Goal: Task Accomplishment & Management: Manage account settings

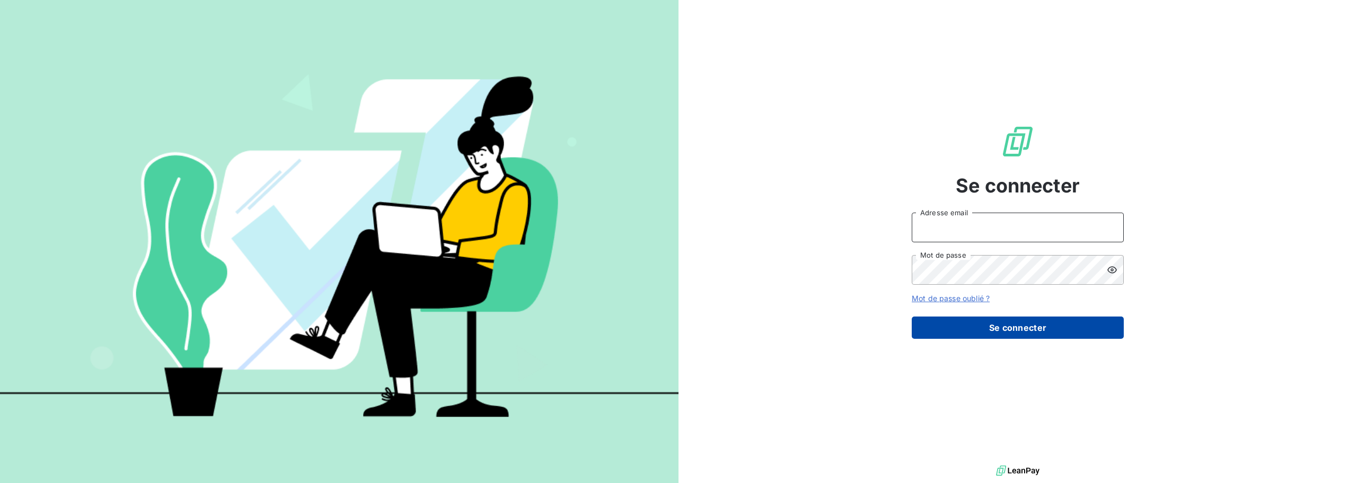
type input "[EMAIL_ADDRESS][DOMAIN_NAME]"
click at [1013, 325] on button "Se connecter" at bounding box center [1017, 327] width 212 height 22
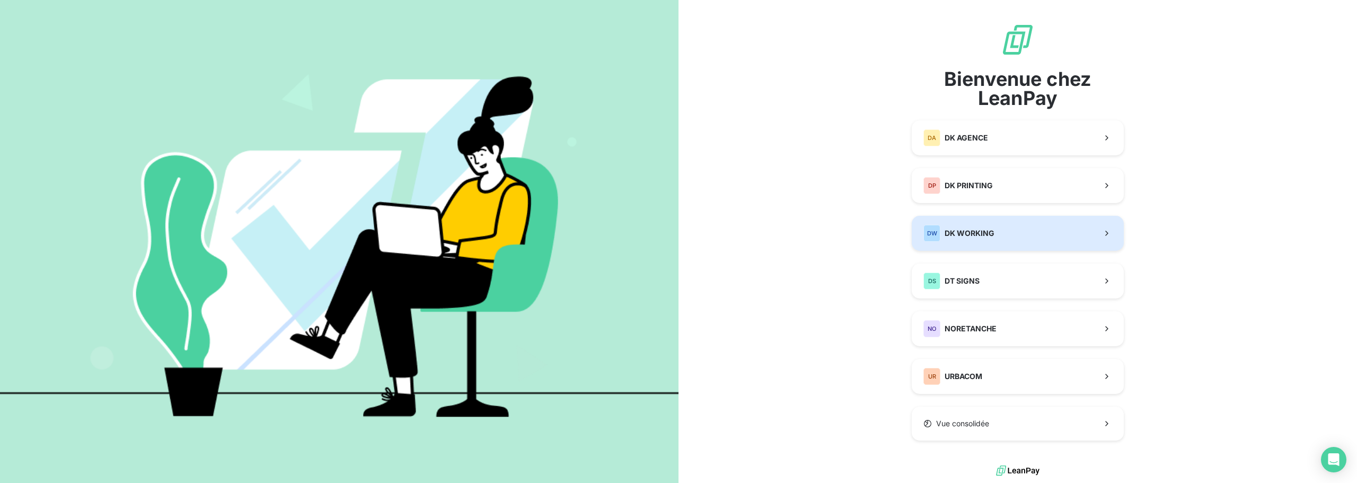
click at [1000, 221] on button "DW DK WORKING" at bounding box center [1017, 233] width 212 height 35
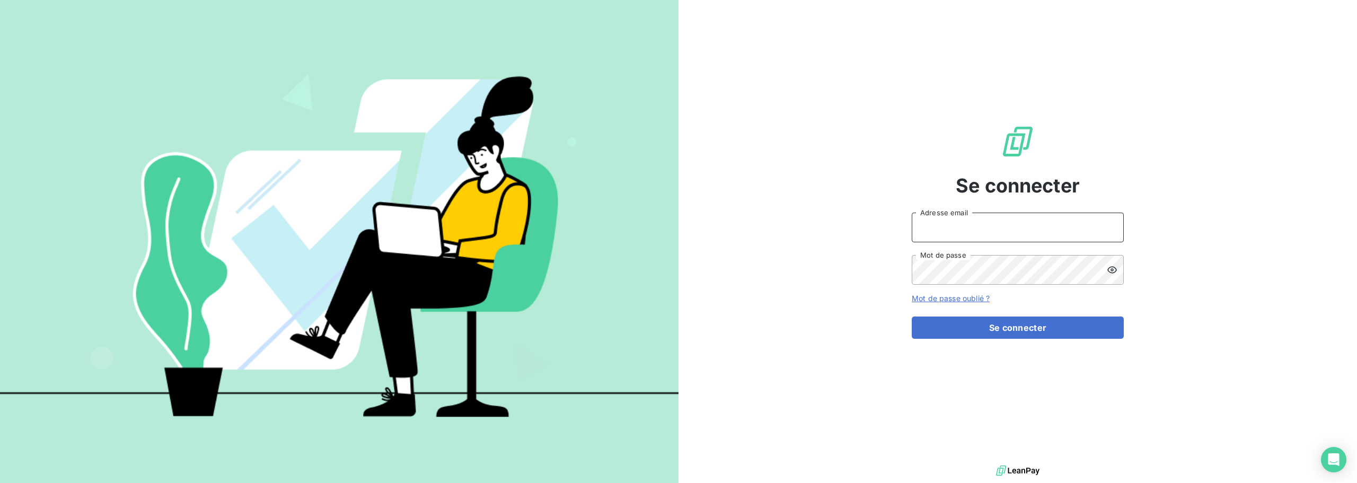
type input "[EMAIL_ADDRESS][DOMAIN_NAME]"
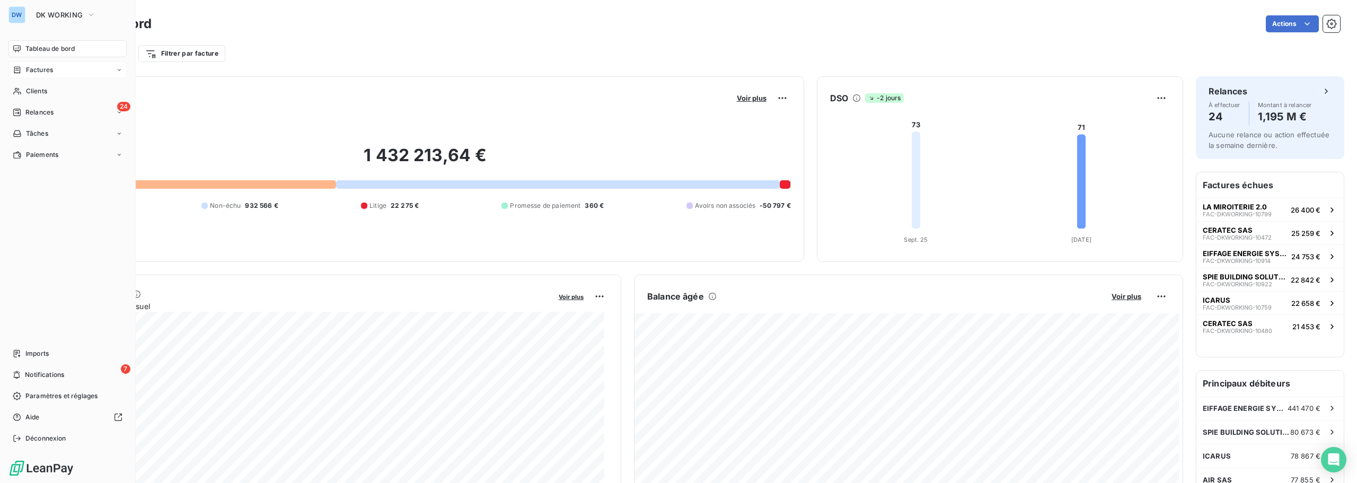
click at [38, 67] on span "Factures" at bounding box center [39, 70] width 27 height 10
click at [48, 87] on span "Factures" at bounding box center [38, 91] width 27 height 10
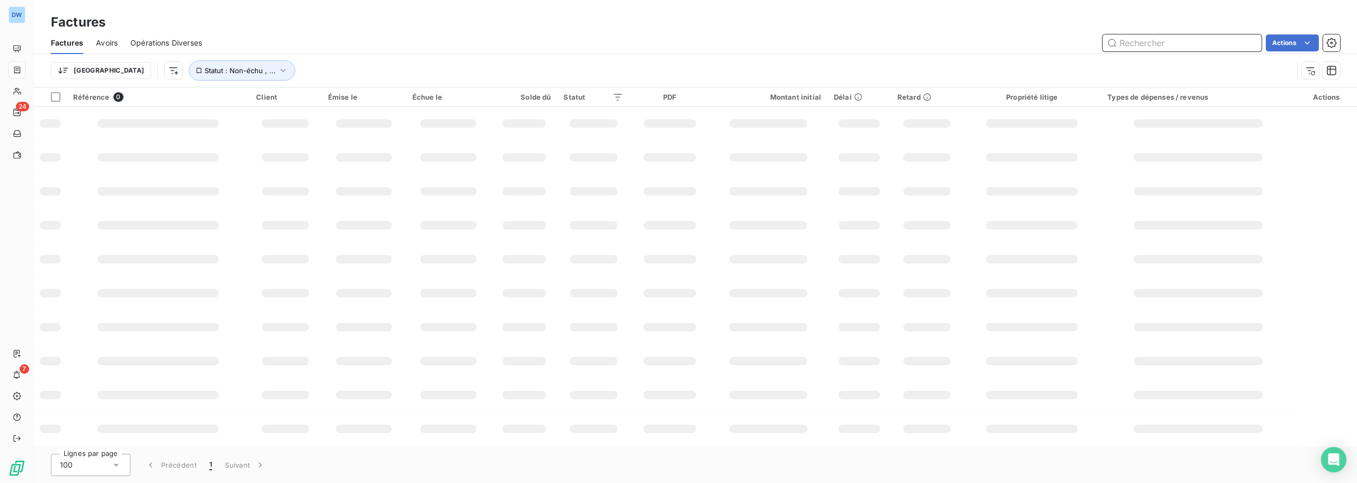
click at [1142, 43] on input "text" at bounding box center [1181, 42] width 159 height 17
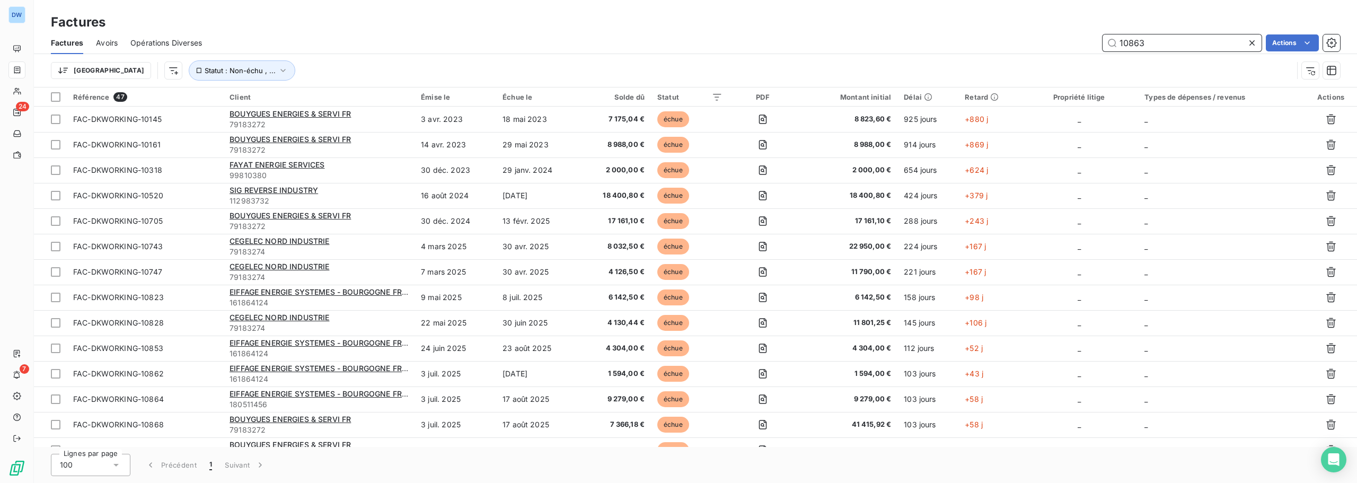
type input "10863"
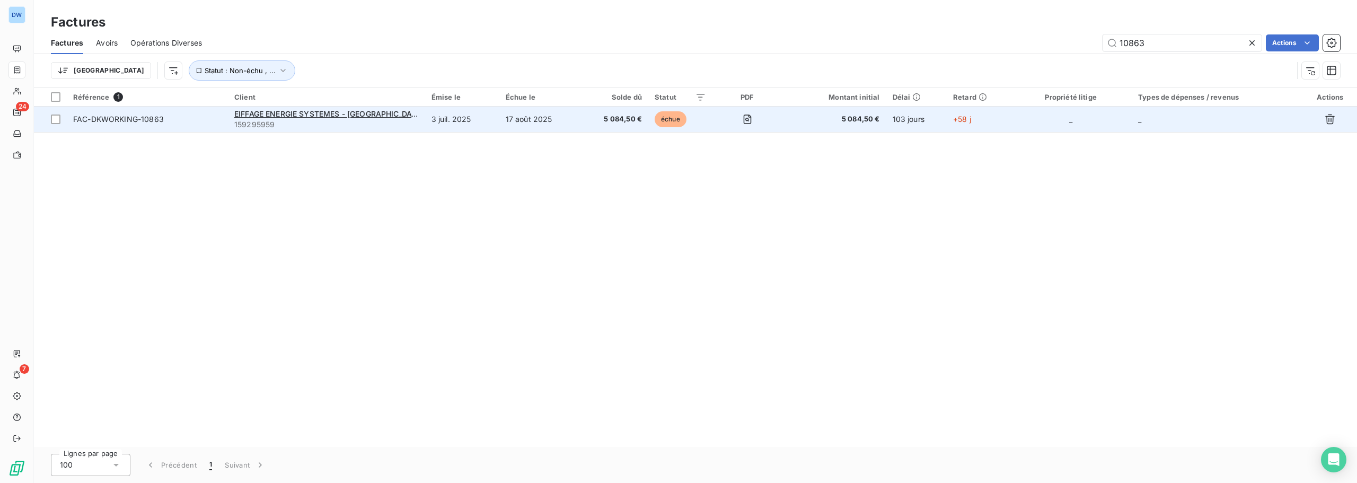
click at [181, 121] on span "FAC-DKWORKING-10863" at bounding box center [147, 119] width 148 height 11
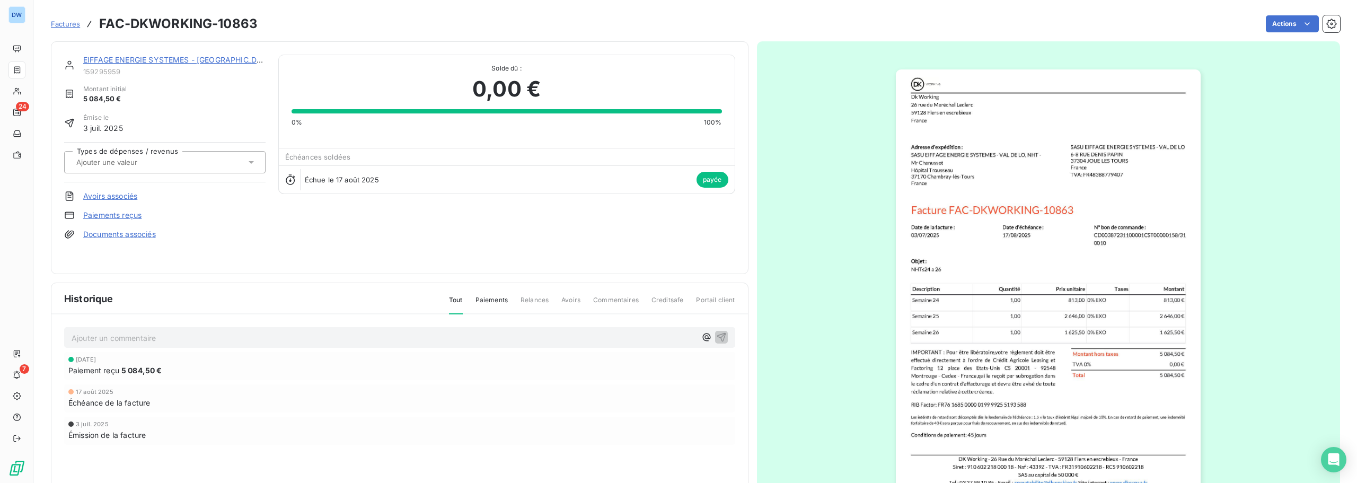
click at [74, 24] on span "Factures" at bounding box center [65, 24] width 29 height 8
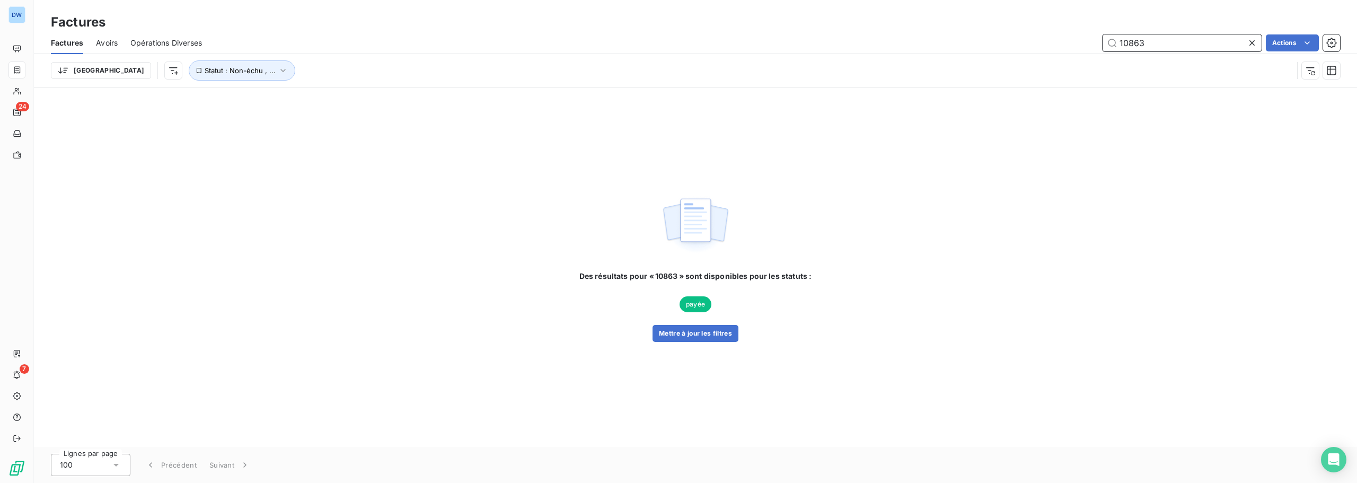
click at [1150, 45] on input "10863" at bounding box center [1181, 42] width 159 height 17
type input "1"
click at [278, 70] on icon "button" at bounding box center [283, 70] width 11 height 11
click at [386, 94] on div "non-échue échue" at bounding box center [331, 98] width 153 height 22
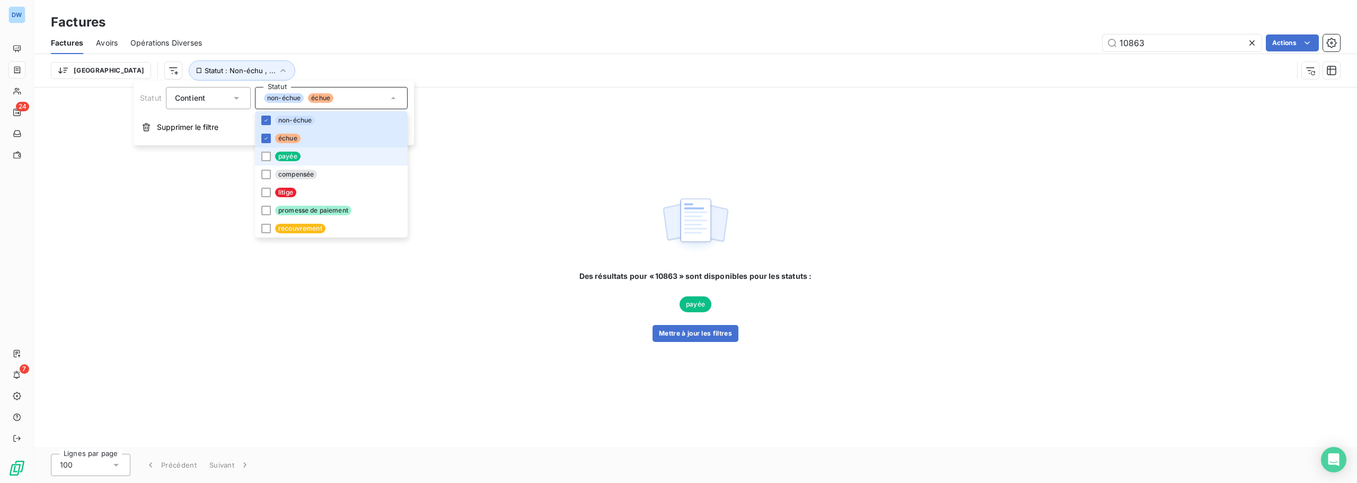
click at [273, 157] on li "payée" at bounding box center [331, 156] width 153 height 18
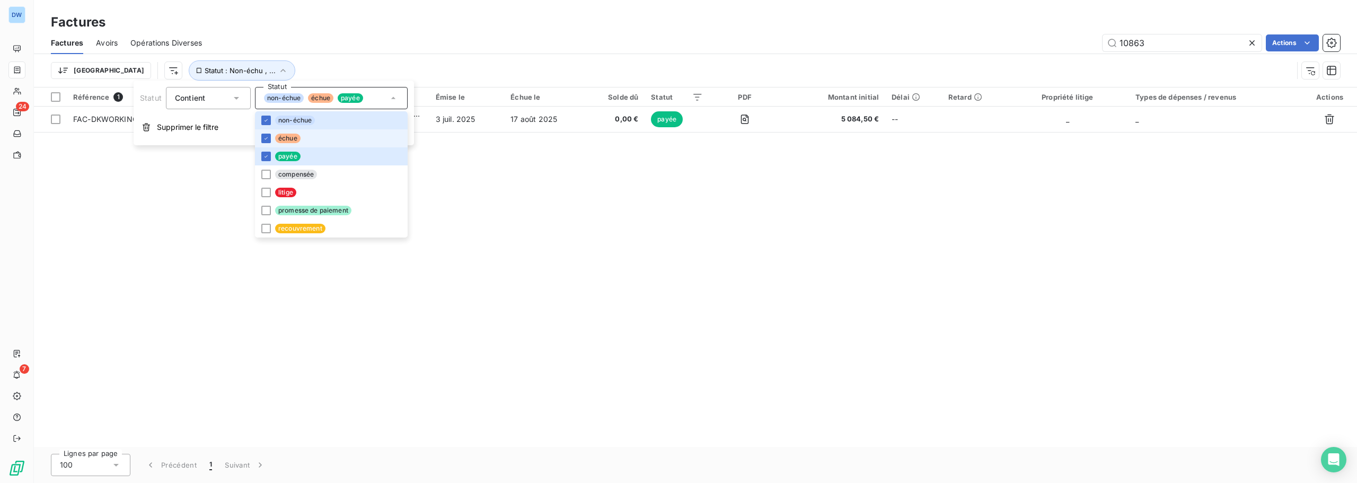
click at [273, 137] on li "échue" at bounding box center [331, 138] width 153 height 18
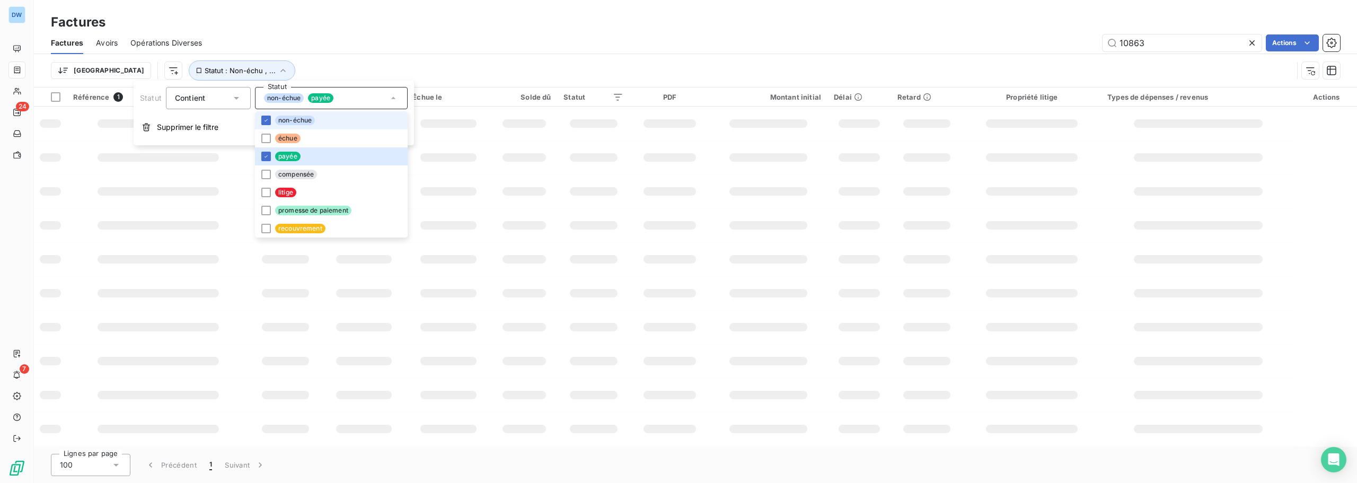
click at [284, 123] on span "non-échue" at bounding box center [295, 121] width 40 height 10
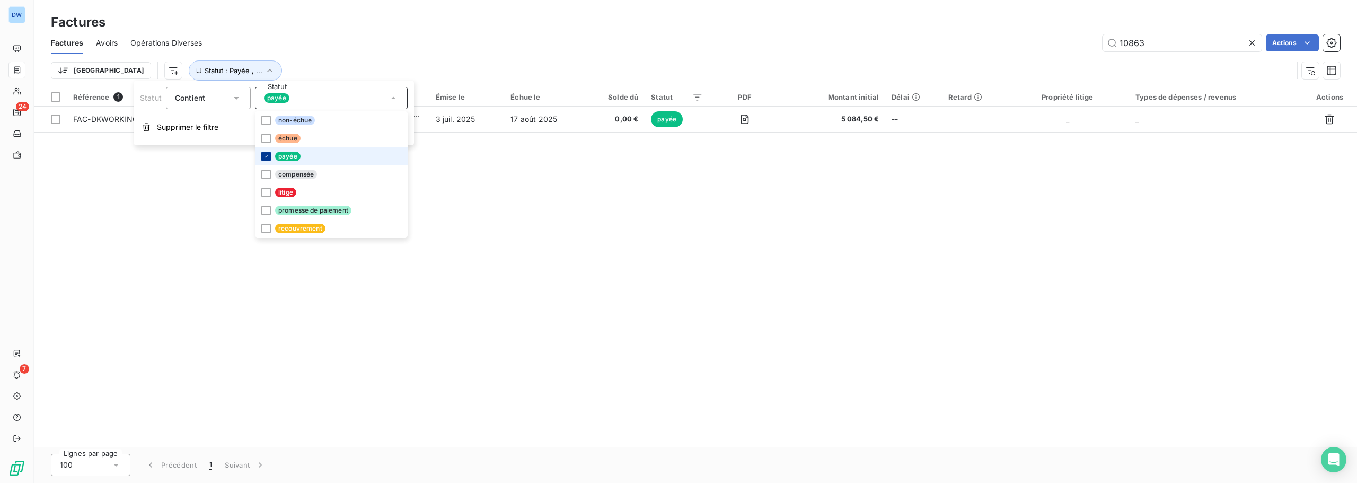
click at [269, 157] on div at bounding box center [266, 157] width 10 height 10
click at [357, 59] on div "Trier Statut" at bounding box center [695, 70] width 1289 height 33
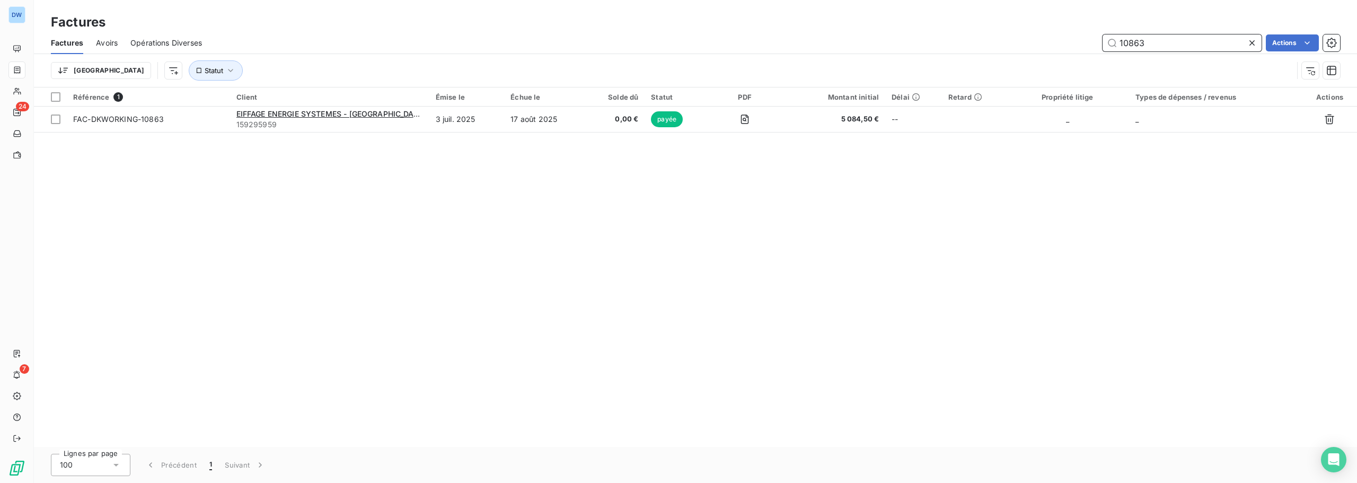
click at [1177, 41] on input "10863" at bounding box center [1181, 42] width 159 height 17
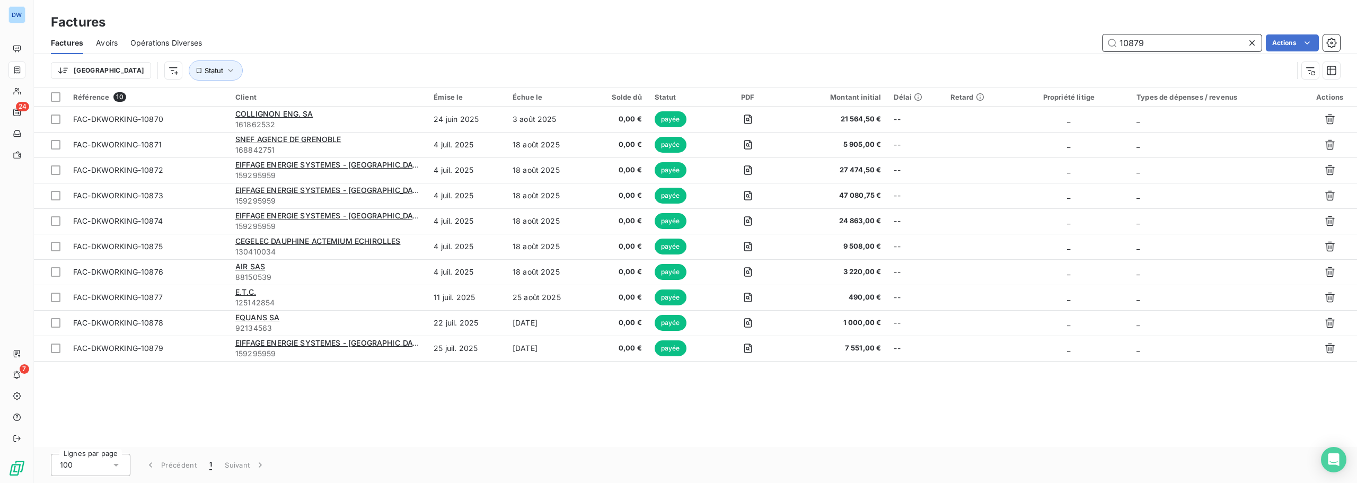
type input "10879"
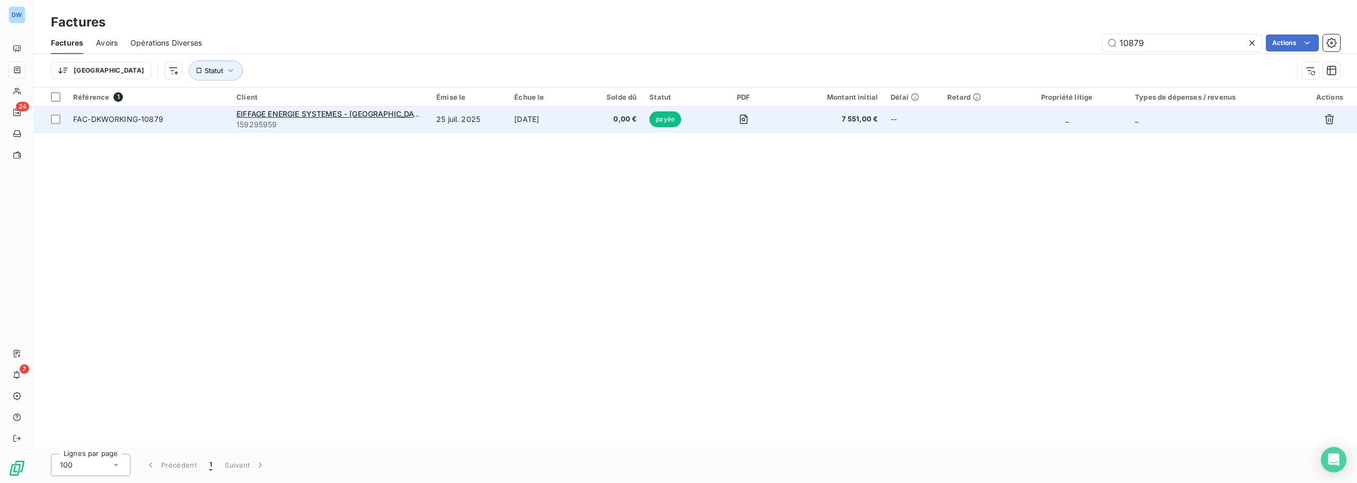
click at [563, 116] on td "[DATE]" at bounding box center [546, 119] width 76 height 25
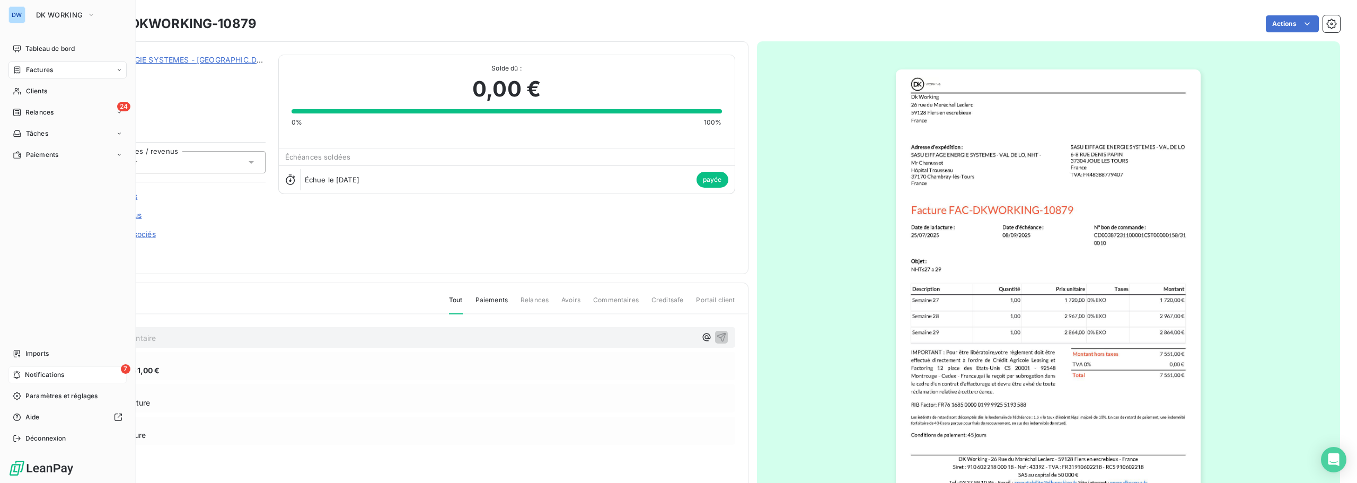
click at [90, 367] on div "7 Notifications" at bounding box center [67, 374] width 118 height 17
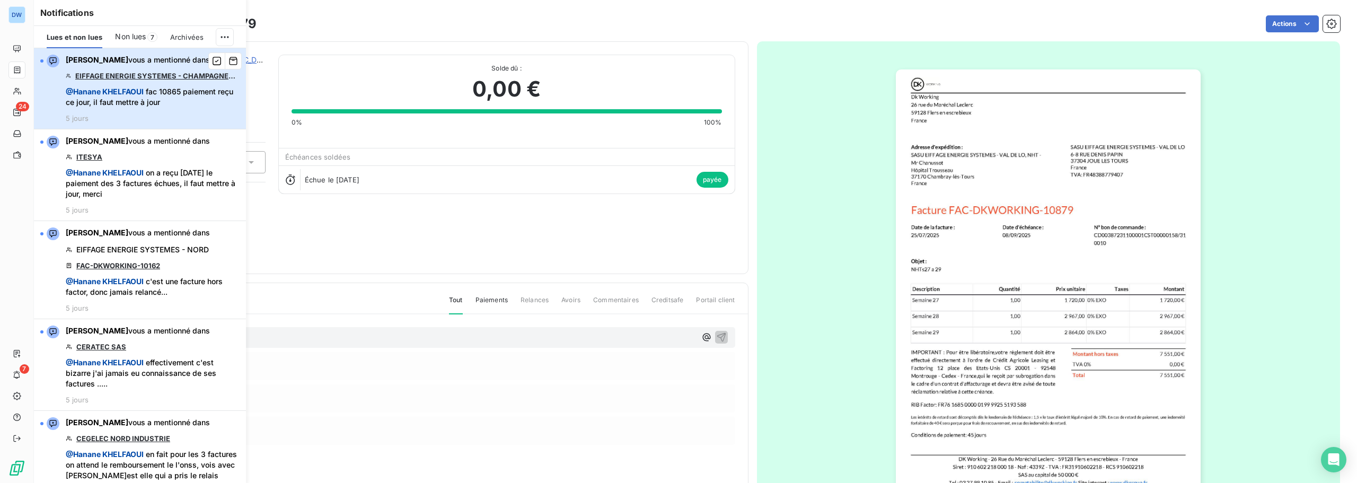
click at [175, 107] on span "@ [PERSON_NAME] fac 10865 paiement reçu ce jour, il faut mettre à jour" at bounding box center [153, 96] width 174 height 21
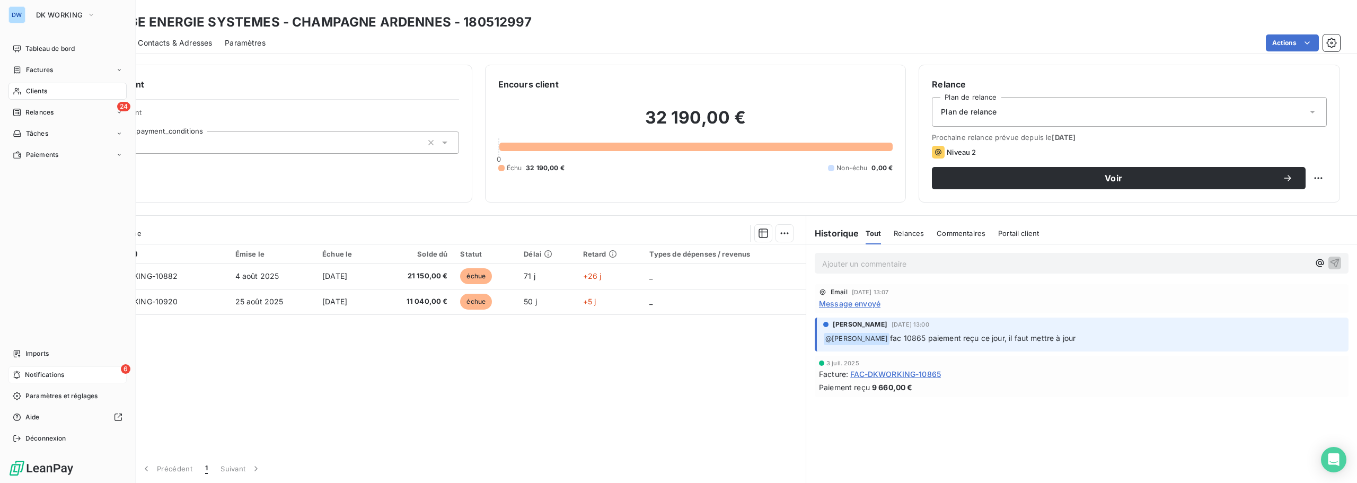
click at [30, 374] on span "Notifications" at bounding box center [44, 375] width 39 height 10
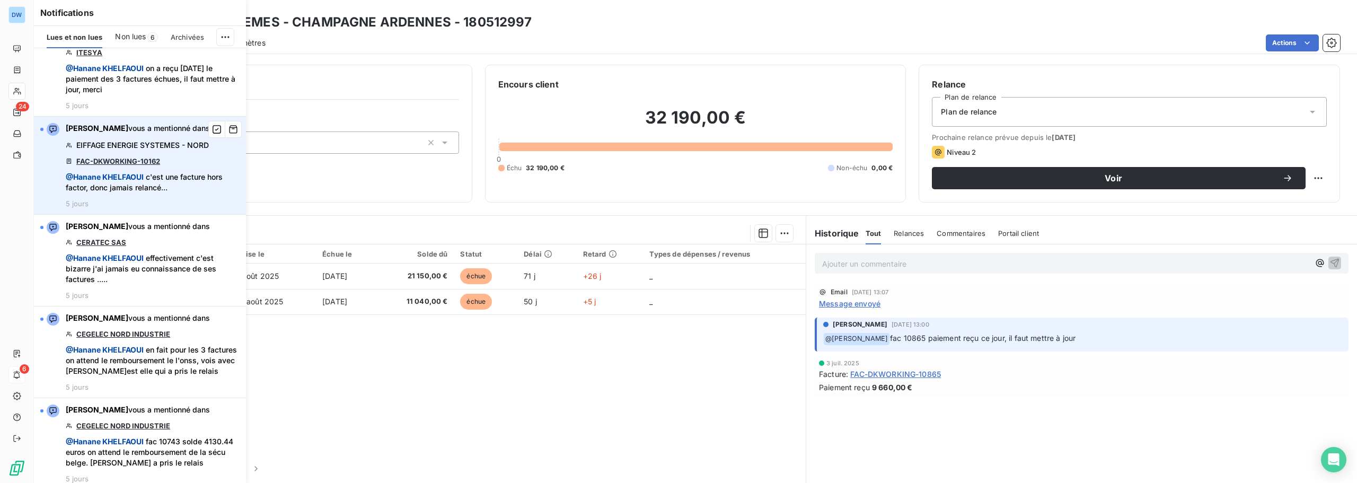
scroll to position [213, 0]
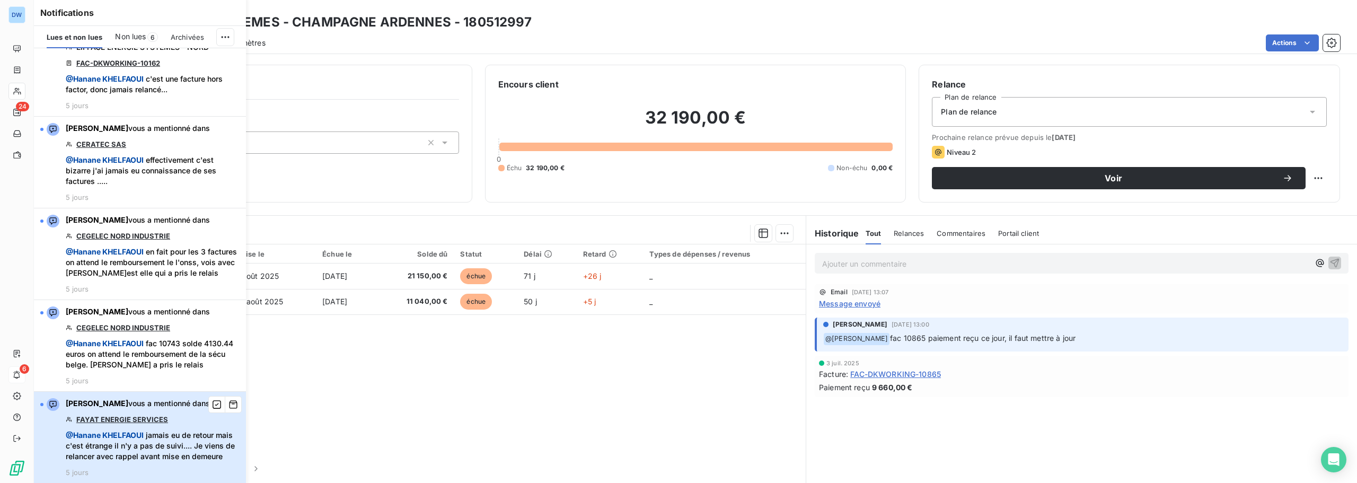
click at [146, 435] on span "@ [PERSON_NAME] jamais eu de retour mais c'est étrange il n'y a pas de suivi...…" at bounding box center [153, 446] width 174 height 32
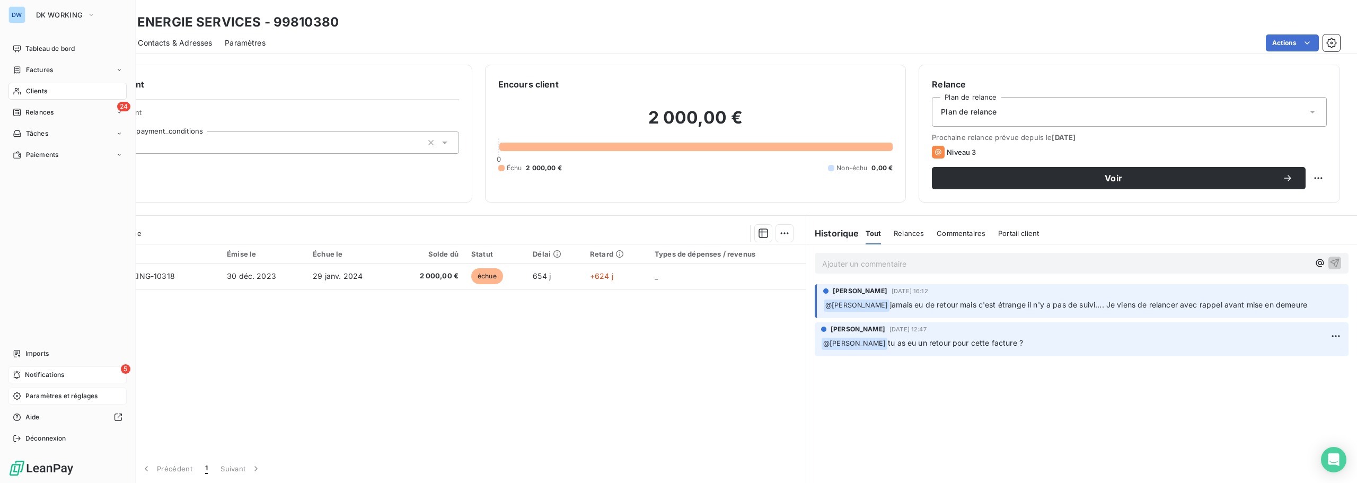
click at [64, 392] on span "Paramètres et réglages" at bounding box center [61, 396] width 72 height 10
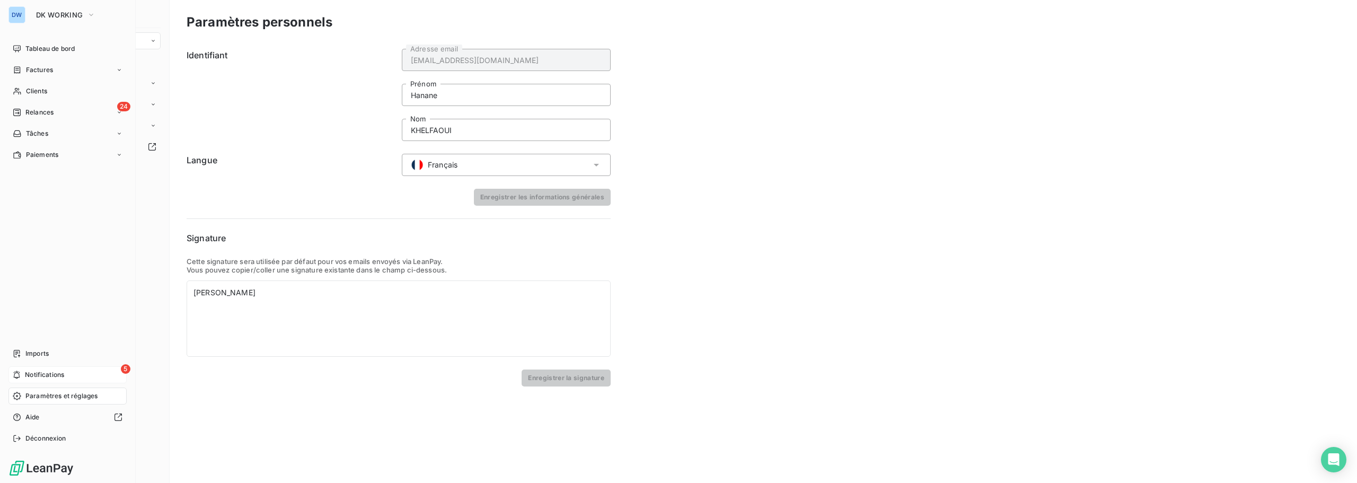
click at [53, 396] on span "Paramètres et réglages" at bounding box center [61, 396] width 72 height 10
click at [47, 395] on span "Paramètres et réglages" at bounding box center [61, 396] width 72 height 10
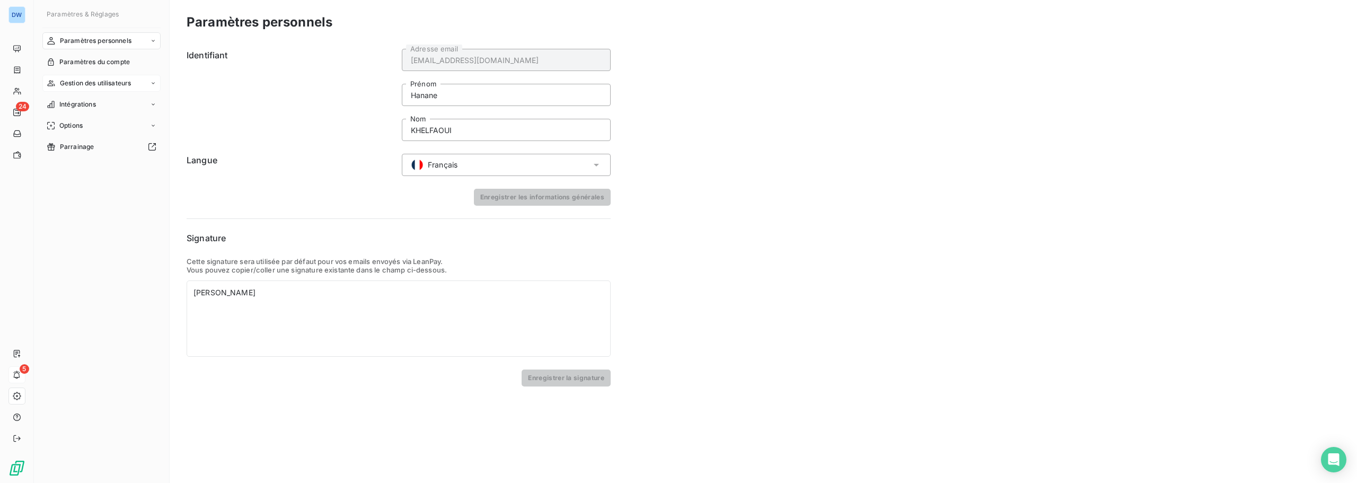
click at [90, 78] on div "Gestion des utilisateurs" at bounding box center [101, 83] width 118 height 17
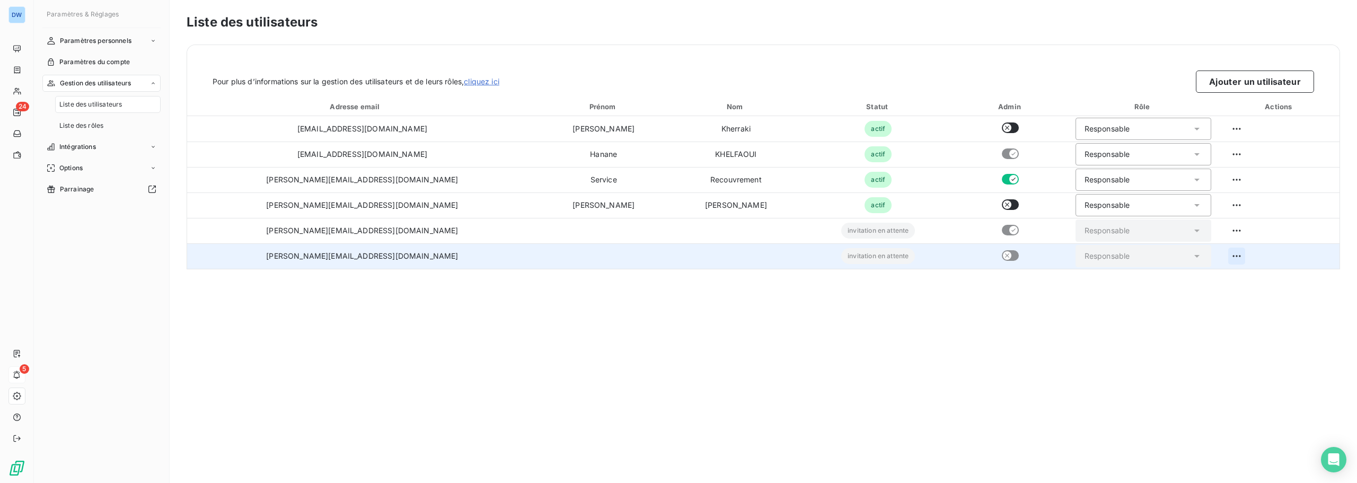
click at [1221, 258] on html "DW 24 5 Paramètres & Réglages Paramètres personnels Paramètres du compte Gestio…" at bounding box center [678, 241] width 1357 height 483
click at [1201, 281] on div "Ré-envoyer l’invitation" at bounding box center [1265, 279] width 198 height 17
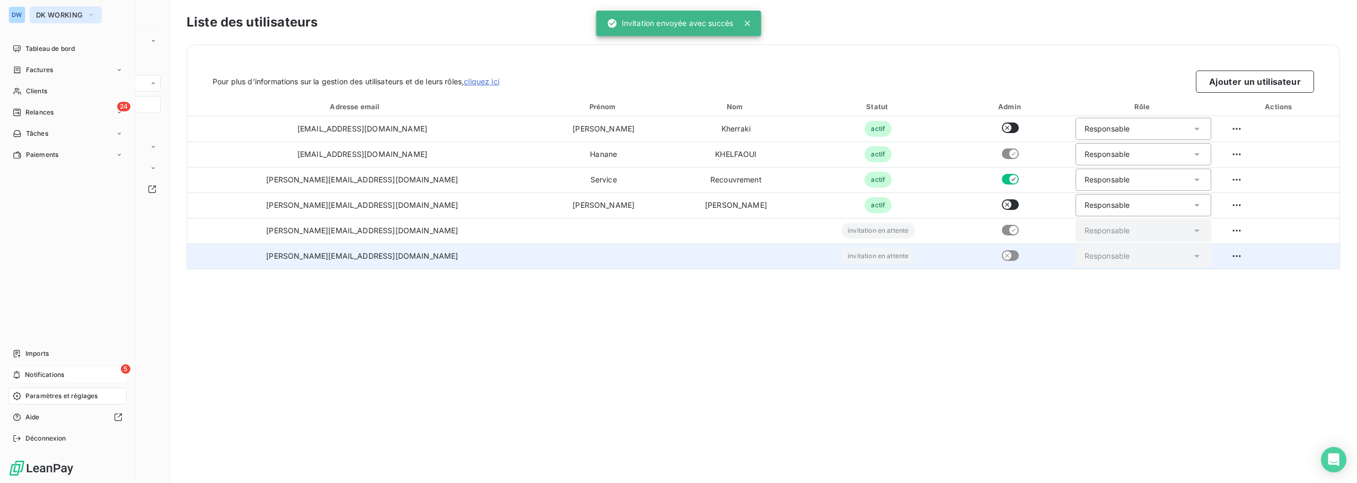
click at [66, 8] on button "DK WORKING" at bounding box center [66, 14] width 72 height 17
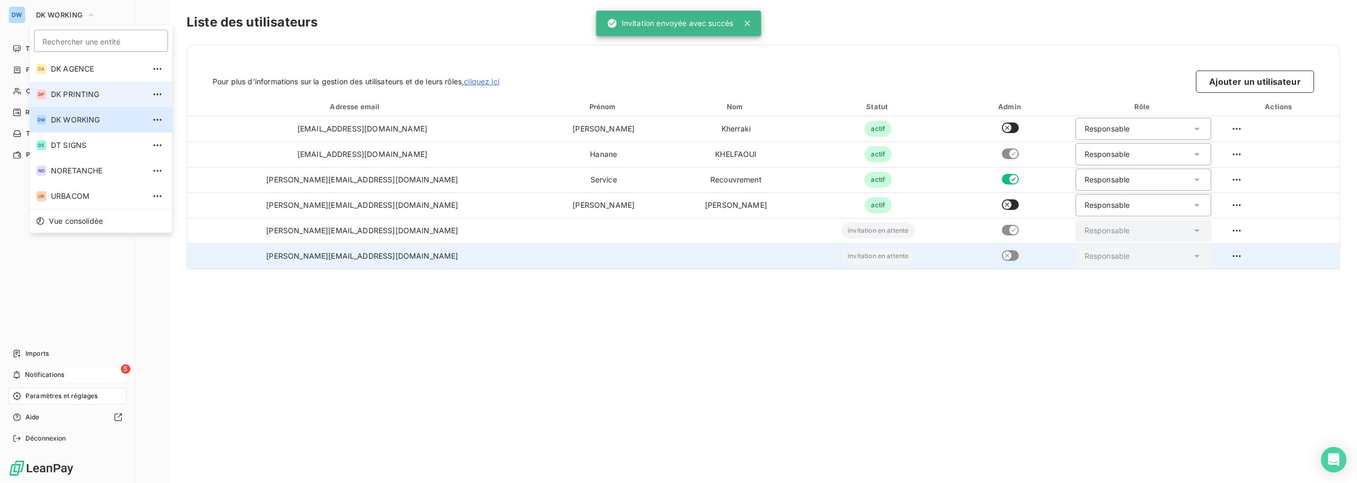
click at [78, 93] on span "DK PRINTING" at bounding box center [98, 94] width 94 height 11
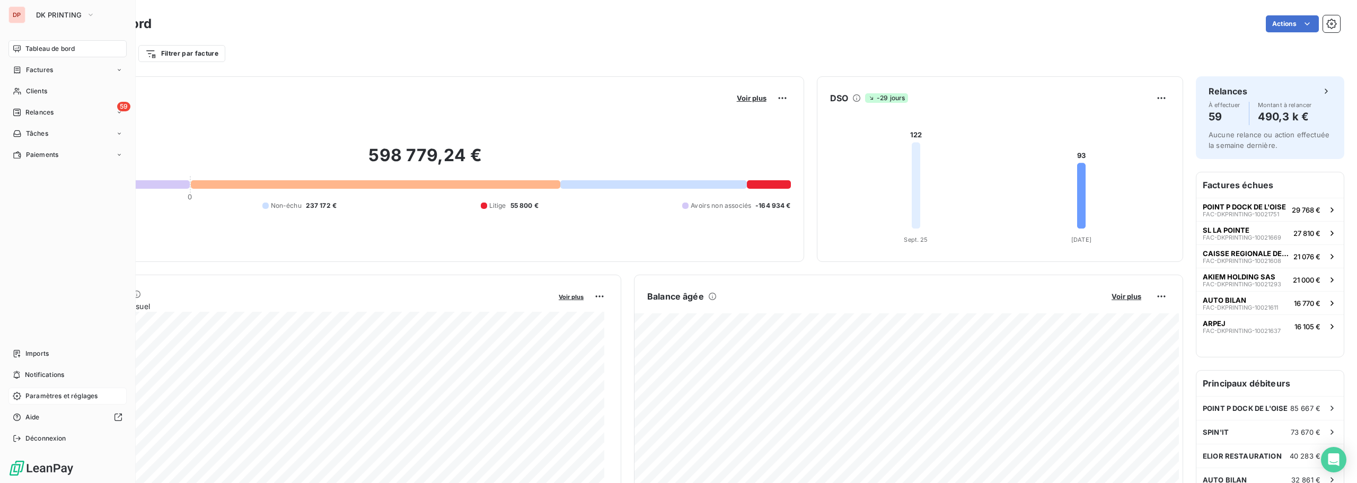
click at [58, 396] on span "Paramètres et réglages" at bounding box center [61, 396] width 72 height 10
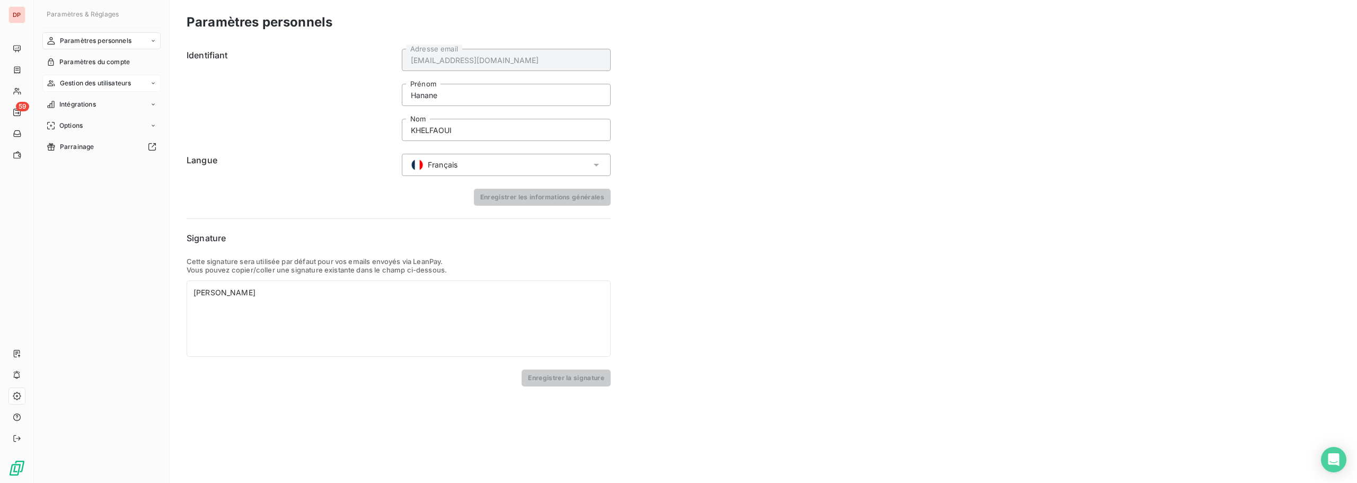
click at [76, 83] on span "Gestion des utilisateurs" at bounding box center [96, 83] width 72 height 10
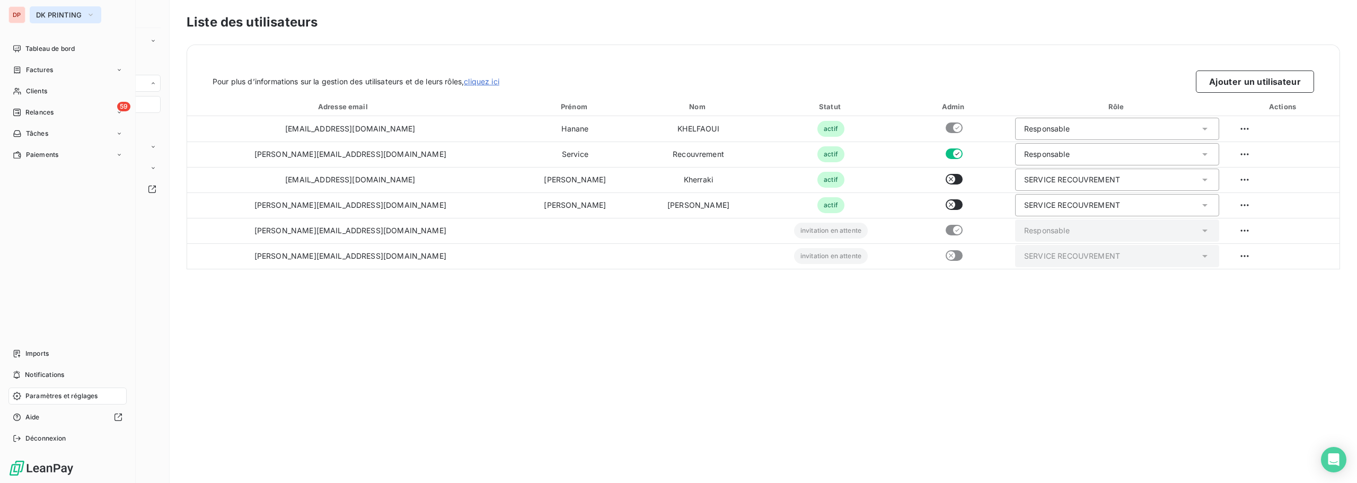
click at [58, 13] on span "DK PRINTING" at bounding box center [59, 15] width 46 height 8
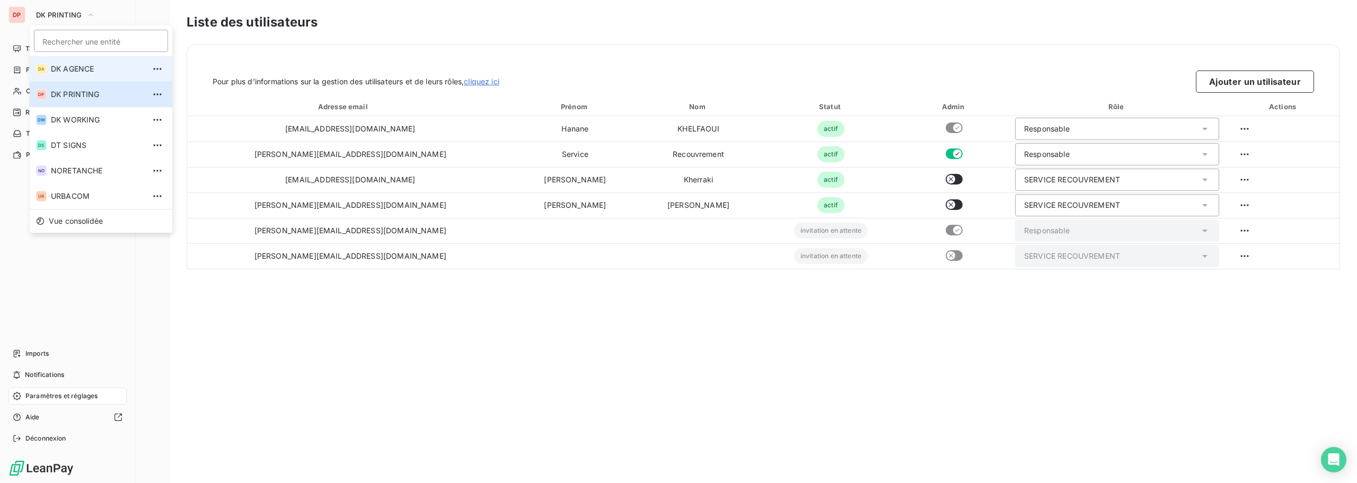
click at [77, 69] on span "DK AGENCE" at bounding box center [98, 69] width 94 height 11
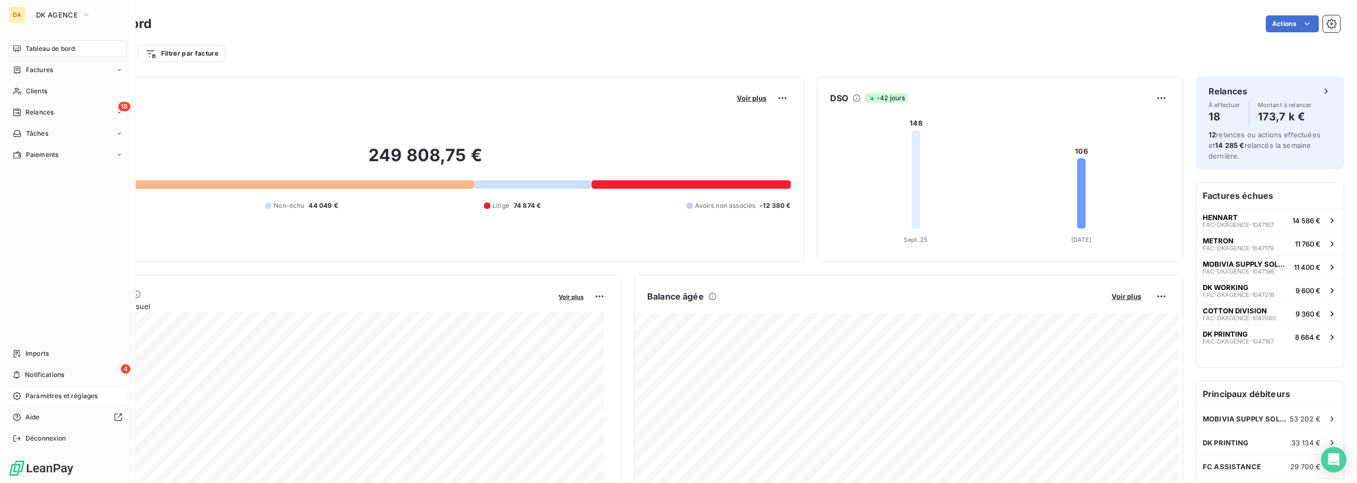
click at [57, 395] on span "Paramètres et réglages" at bounding box center [61, 396] width 72 height 10
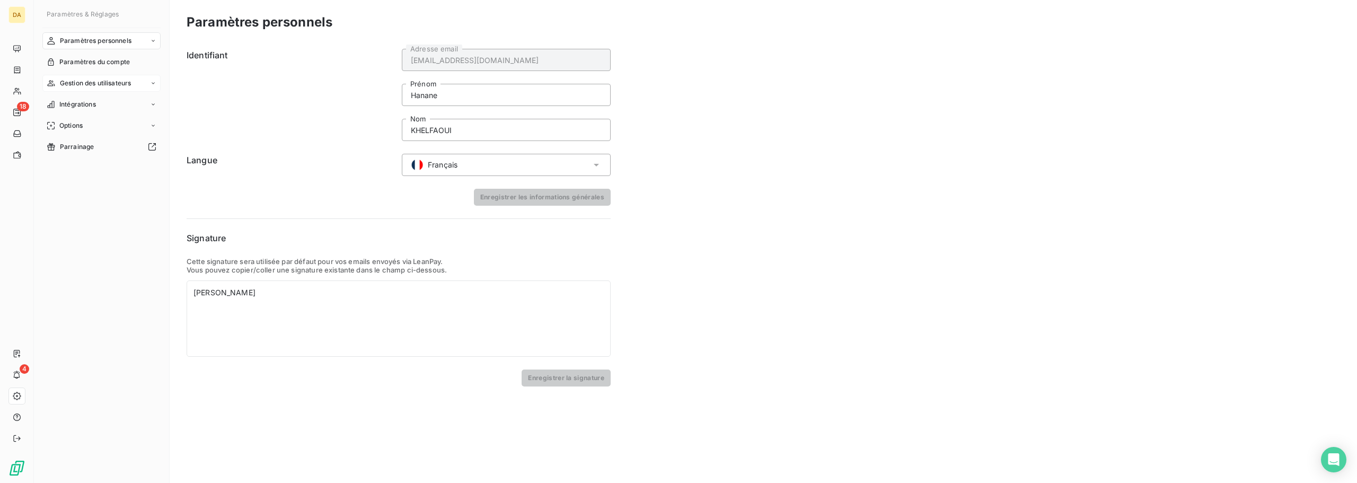
click at [86, 82] on span "Gestion des utilisateurs" at bounding box center [96, 83] width 72 height 10
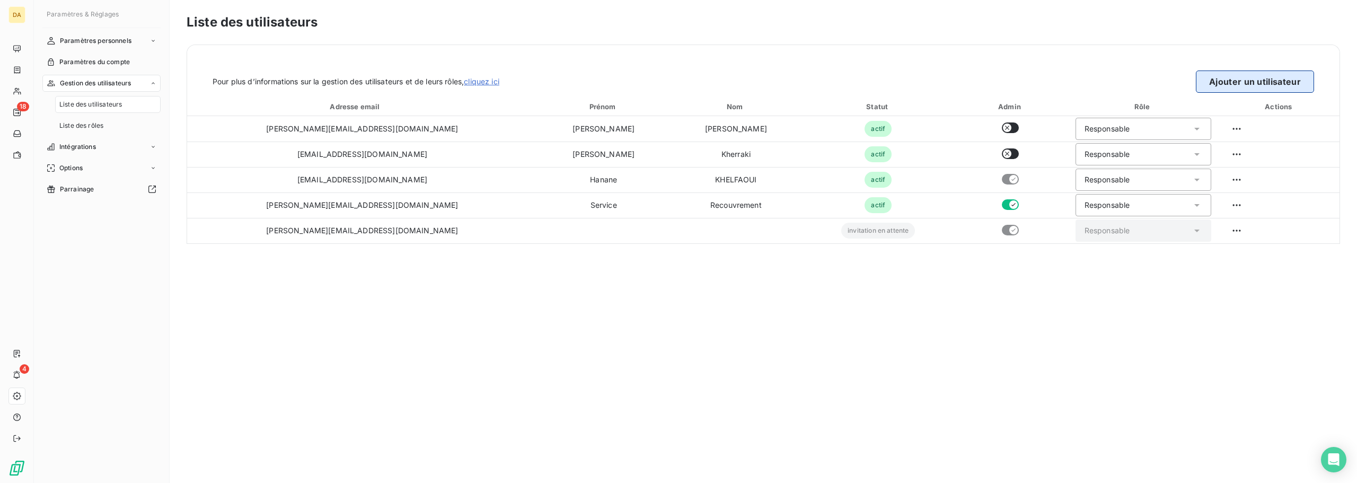
click at [1262, 78] on button "Ajouter un utilisateur" at bounding box center [1254, 81] width 118 height 22
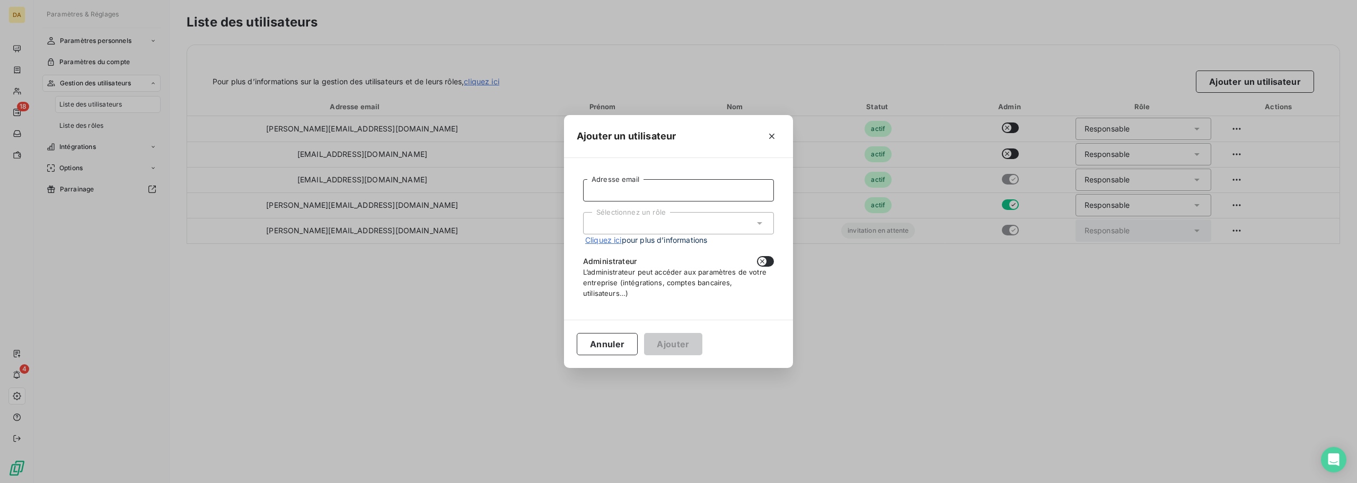
click at [633, 188] on input "Adresse email" at bounding box center [678, 190] width 191 height 22
type input "[PERSON_NAME][EMAIL_ADDRESS][DOMAIN_NAME]"
drag, startPoint x: 719, startPoint y: 233, endPoint x: 704, endPoint y: 228, distance: 15.4
click at [704, 228] on div "Sélectionnez un rôle" at bounding box center [678, 223] width 191 height 22
click at [691, 241] on li "Responsable" at bounding box center [678, 245] width 191 height 19
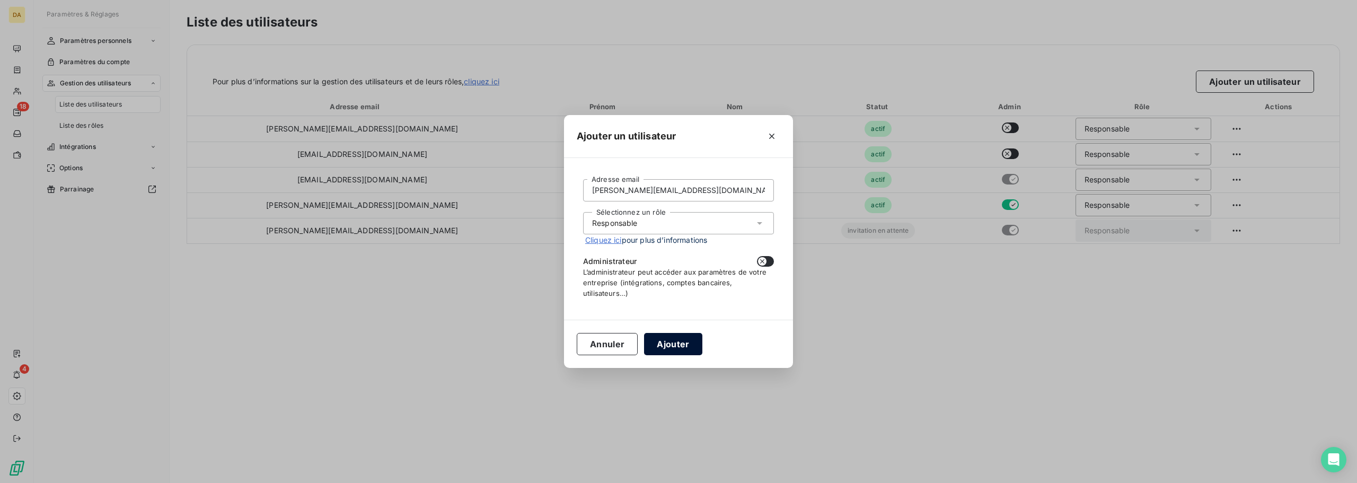
click at [672, 341] on button "Ajouter" at bounding box center [673, 344] width 58 height 22
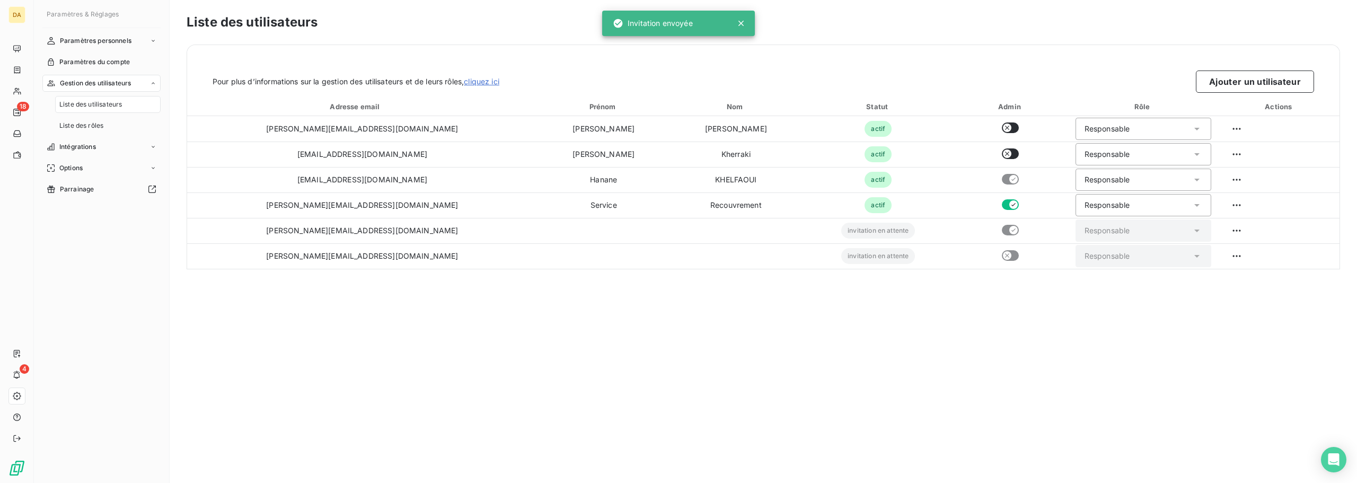
click at [385, 300] on div "Liste des utilisateurs Pour plus d’informations sur la gestion des utilisateurs…" at bounding box center [763, 241] width 1187 height 483
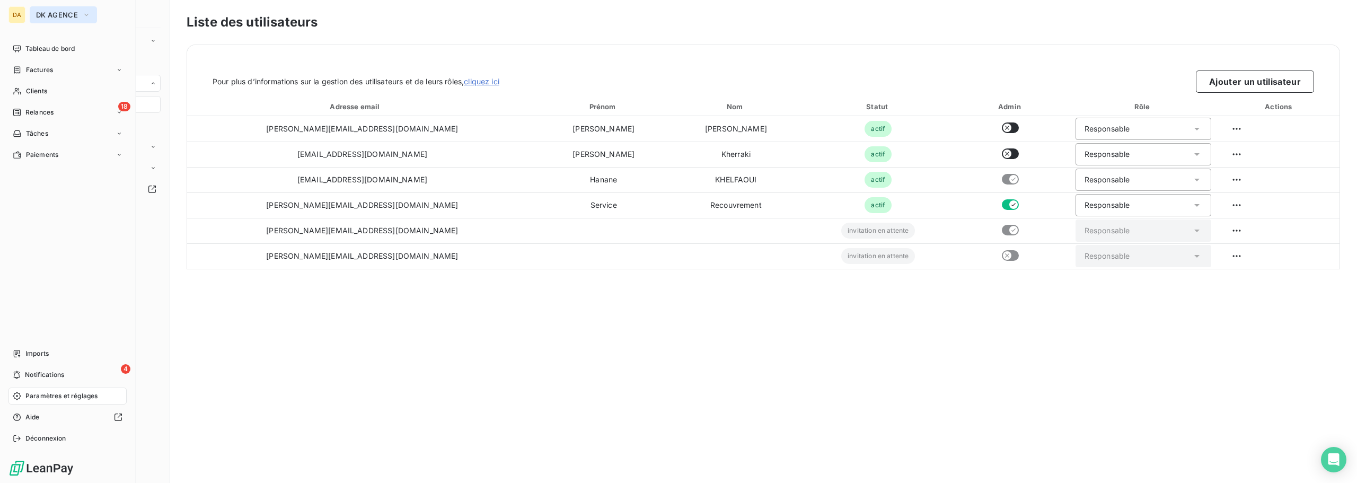
click at [66, 12] on span "DK AGENCE" at bounding box center [57, 15] width 42 height 8
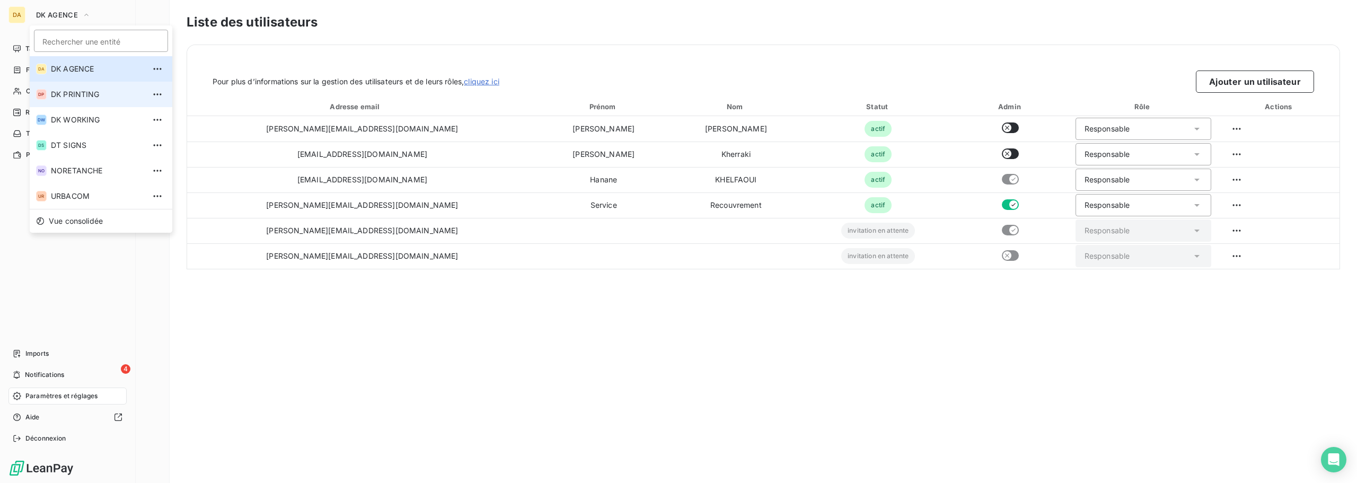
click at [68, 91] on span "DK PRINTING" at bounding box center [98, 94] width 94 height 11
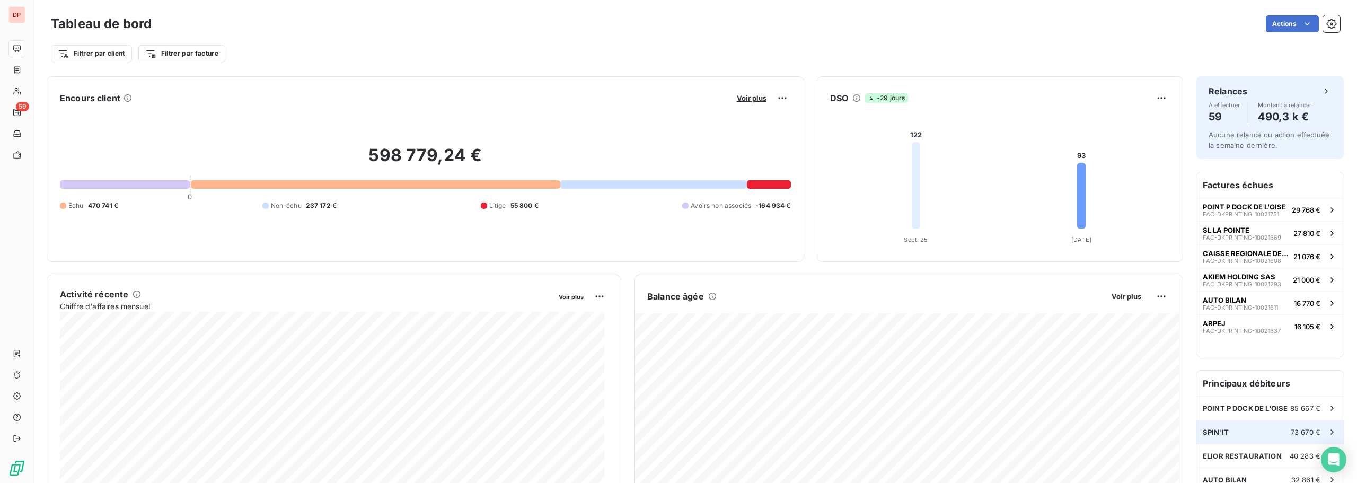
click at [1280, 426] on div "SPIN'IT 73 670 €" at bounding box center [1269, 431] width 147 height 23
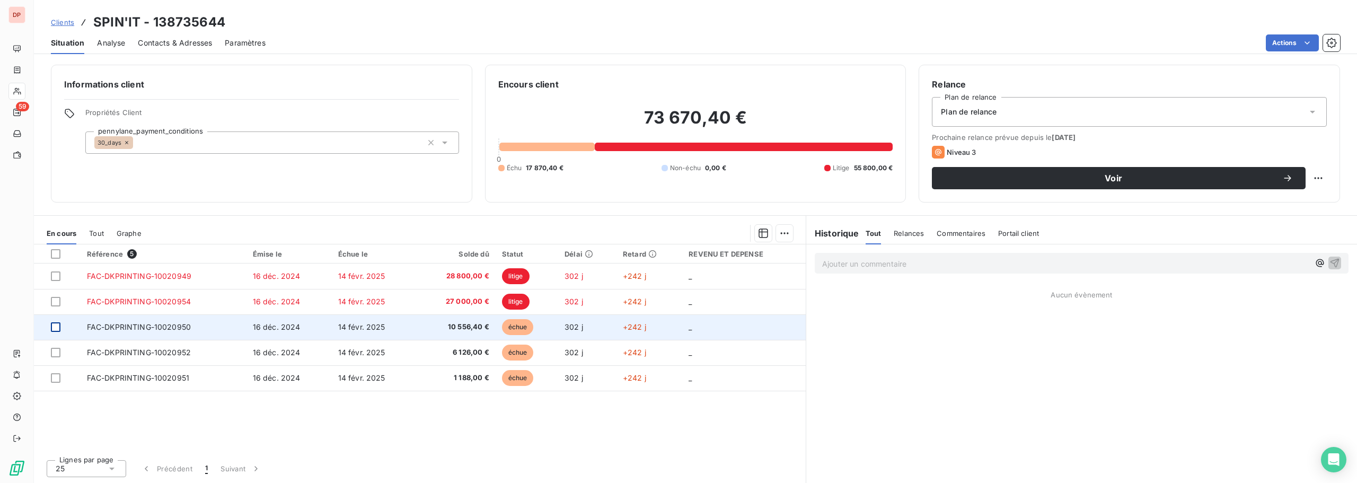
click at [56, 328] on div at bounding box center [56, 327] width 10 height 10
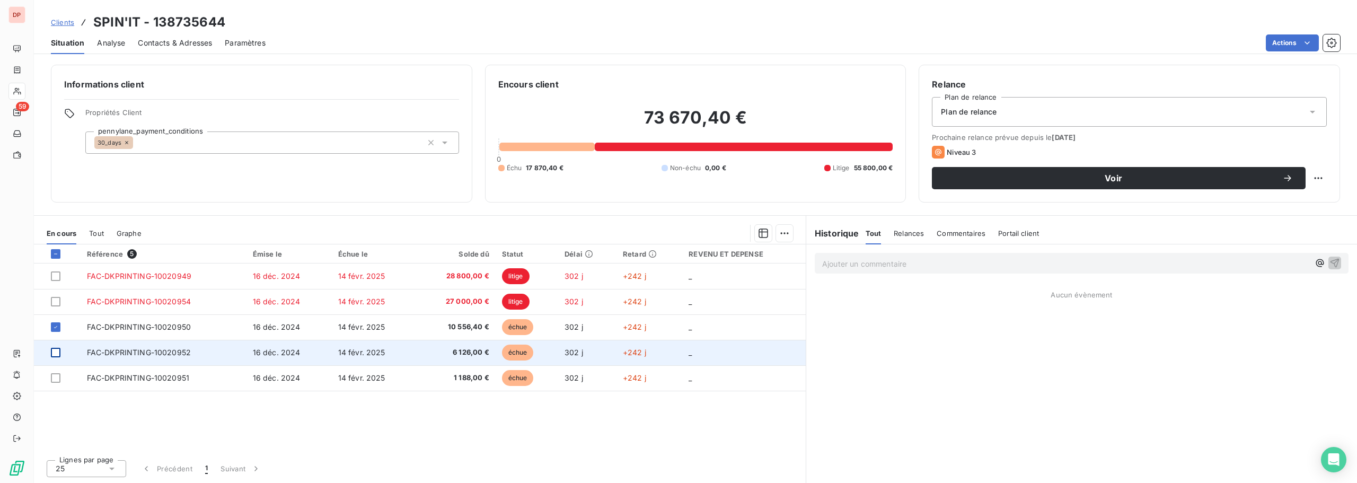
click at [59, 353] on div at bounding box center [56, 353] width 10 height 10
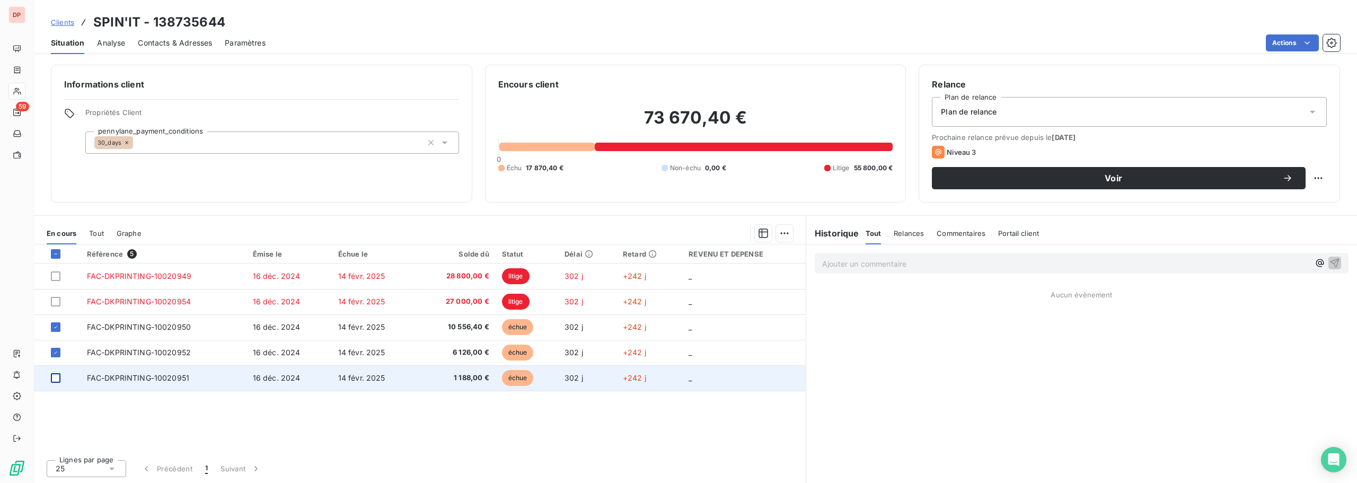
click at [55, 375] on div at bounding box center [56, 378] width 10 height 10
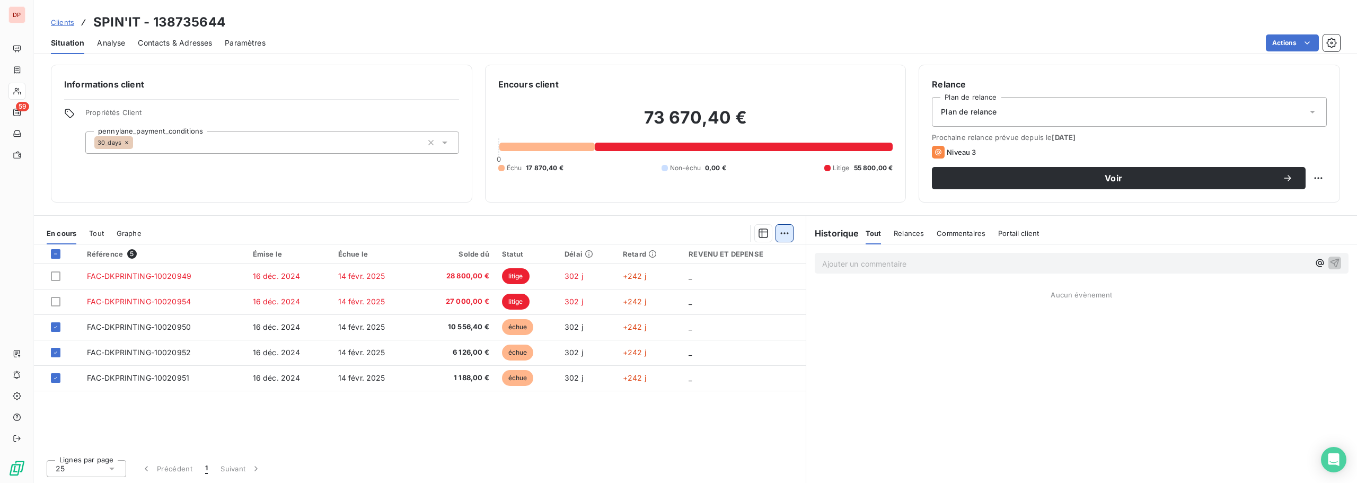
click at [781, 232] on html "DP 59 Clients SPIN'IT - 138735644 Situation Analyse Contacts & Adresses Paramèt…" at bounding box center [678, 241] width 1357 height 483
click at [693, 255] on div "Mettre en litige (3 factures)" at bounding box center [691, 256] width 192 height 17
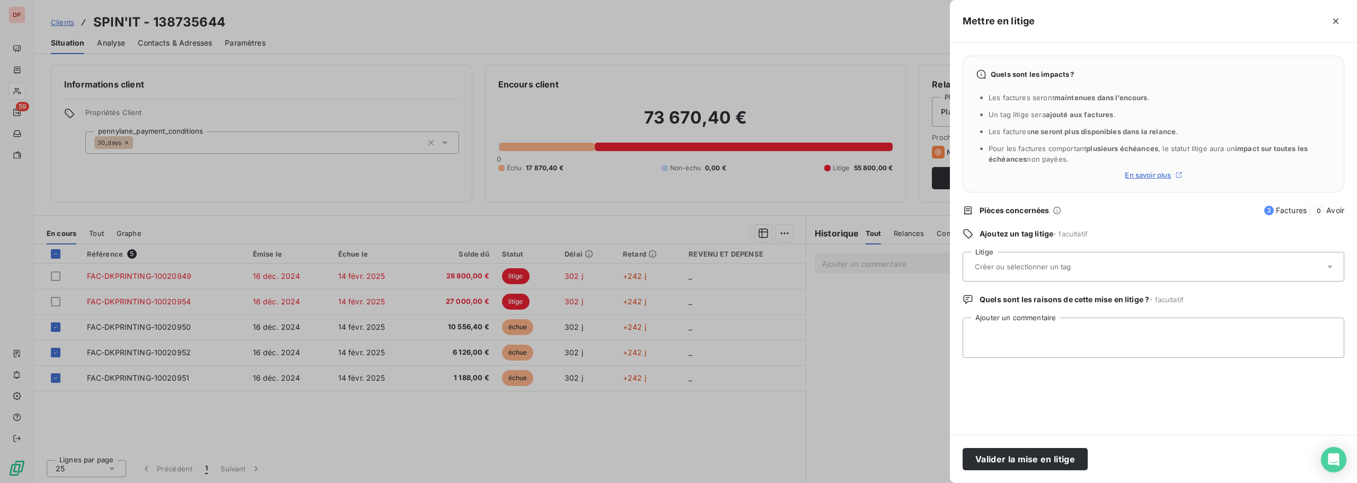
click at [1022, 264] on input "text" at bounding box center [1050, 267] width 154 height 10
click at [1334, 18] on icon "button" at bounding box center [1335, 21] width 11 height 11
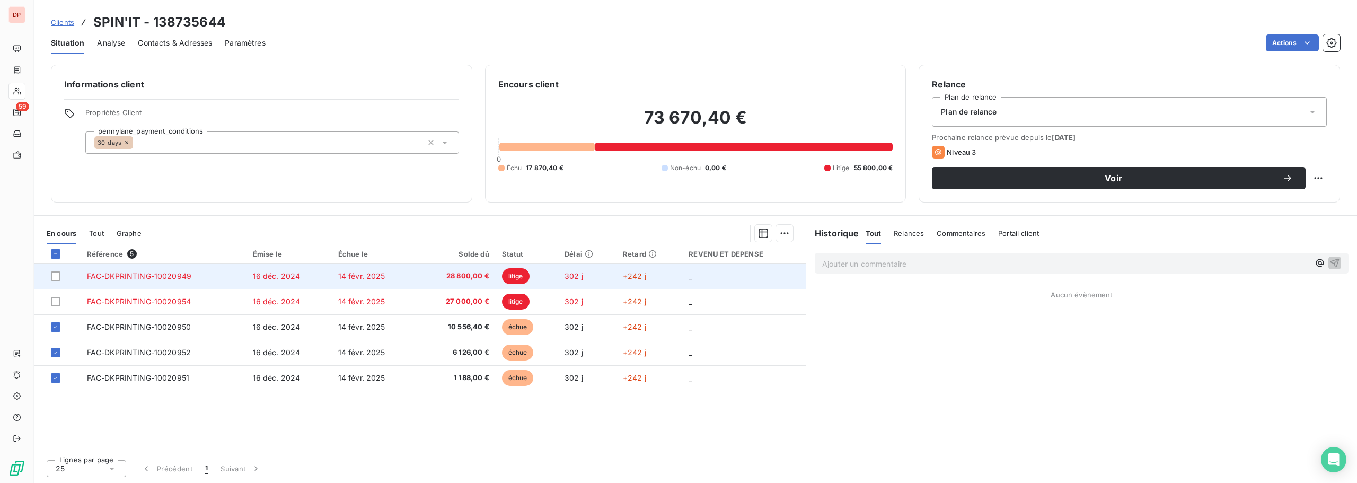
click at [367, 277] on span "14 févr. 2025" at bounding box center [361, 275] width 47 height 9
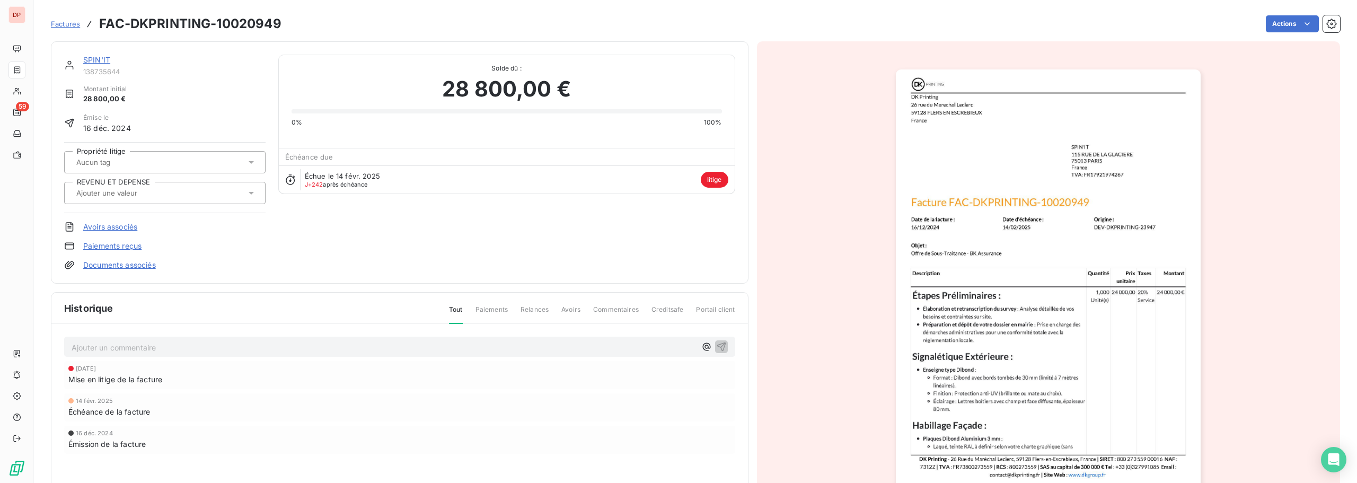
click at [90, 65] on div "SPIN'IT" at bounding box center [174, 60] width 182 height 11
click at [95, 57] on link "SPIN'IT" at bounding box center [96, 59] width 27 height 9
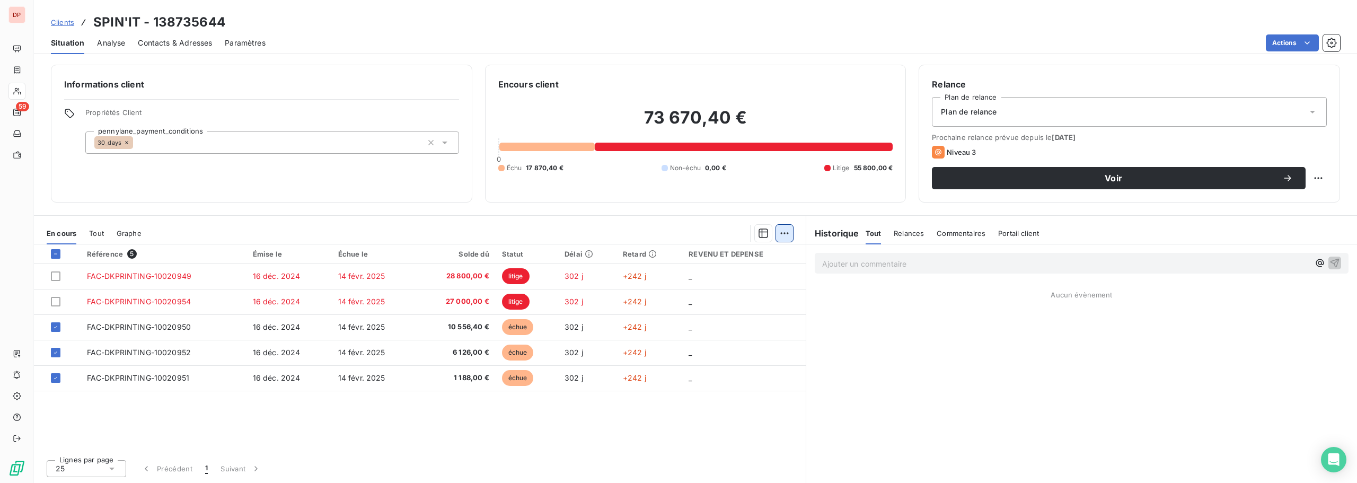
click at [790, 225] on html "DP 59 Clients SPIN'IT - 138735644 Situation Analyse Contacts & Adresses Paramèt…" at bounding box center [678, 241] width 1357 height 483
click at [740, 260] on div "Mettre en litige (3 factures)" at bounding box center [691, 256] width 192 height 17
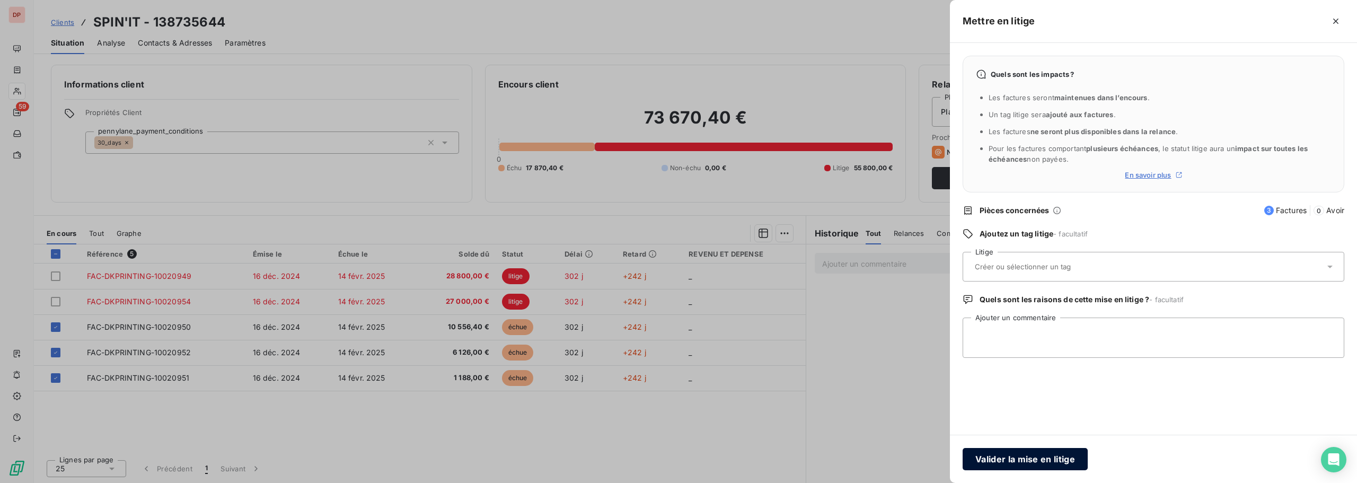
click at [1038, 463] on button "Valider la mise en litige" at bounding box center [1024, 459] width 125 height 22
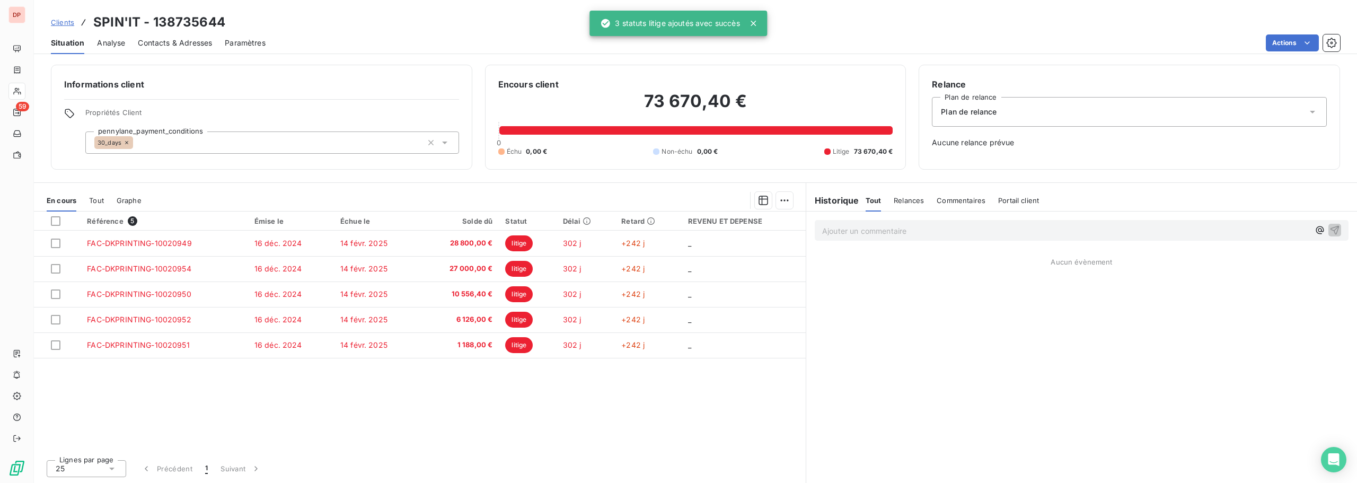
click at [51, 17] on link "Clients" at bounding box center [62, 22] width 23 height 11
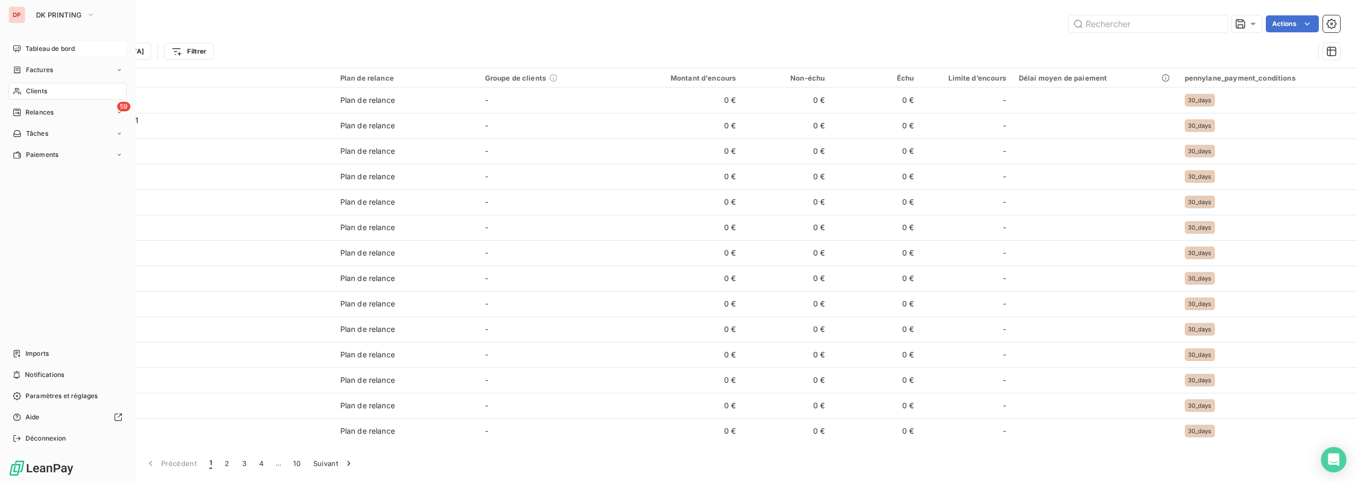
click at [48, 47] on span "Tableau de bord" at bounding box center [49, 49] width 49 height 10
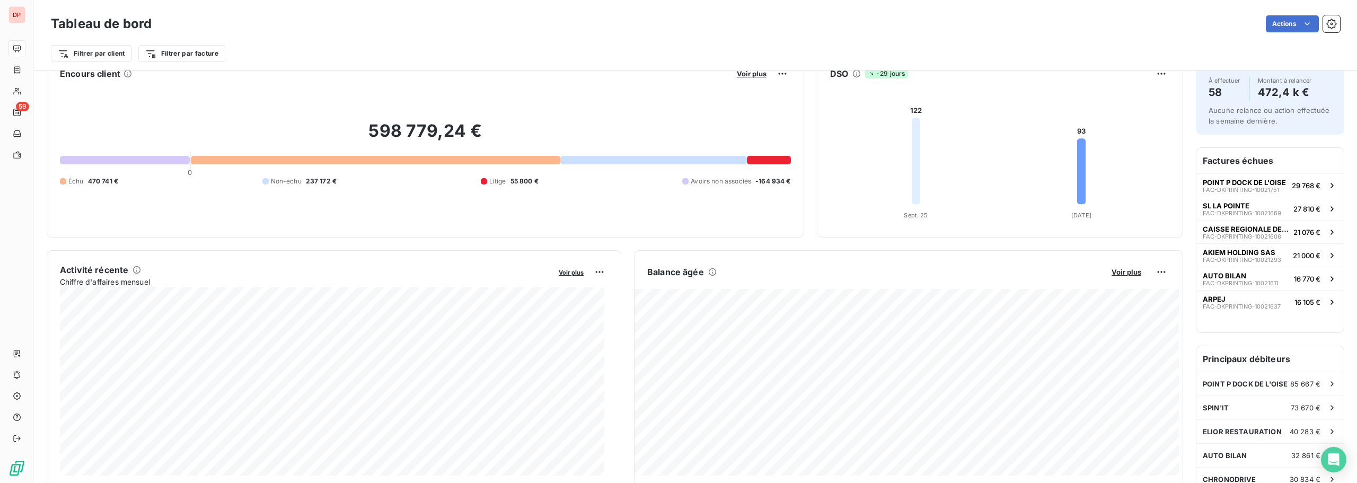
scroll to position [1, 0]
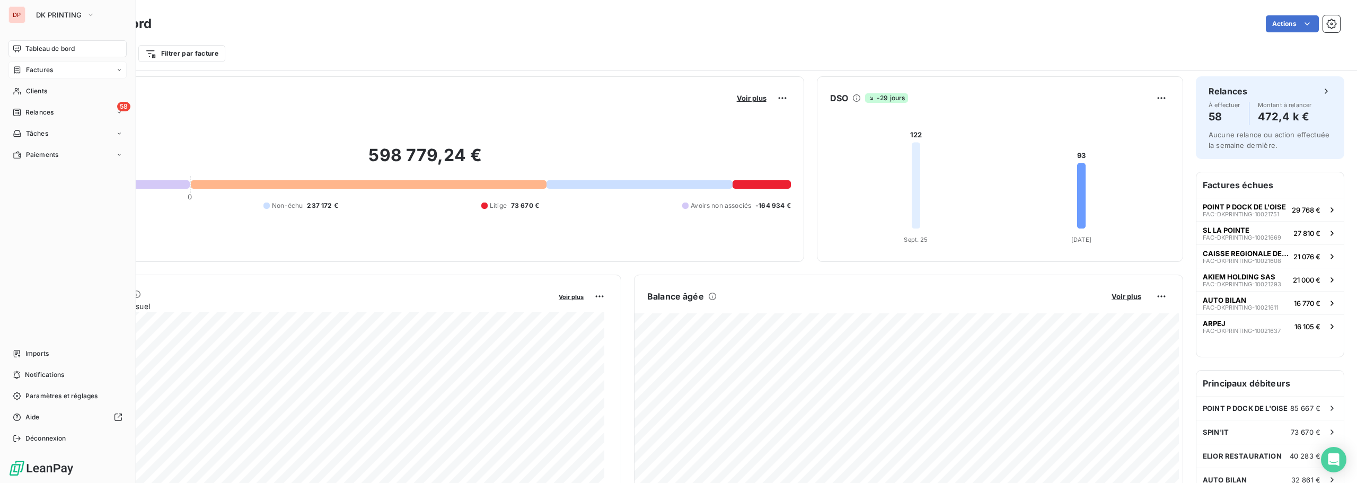
click at [39, 73] on span "Factures" at bounding box center [39, 70] width 27 height 10
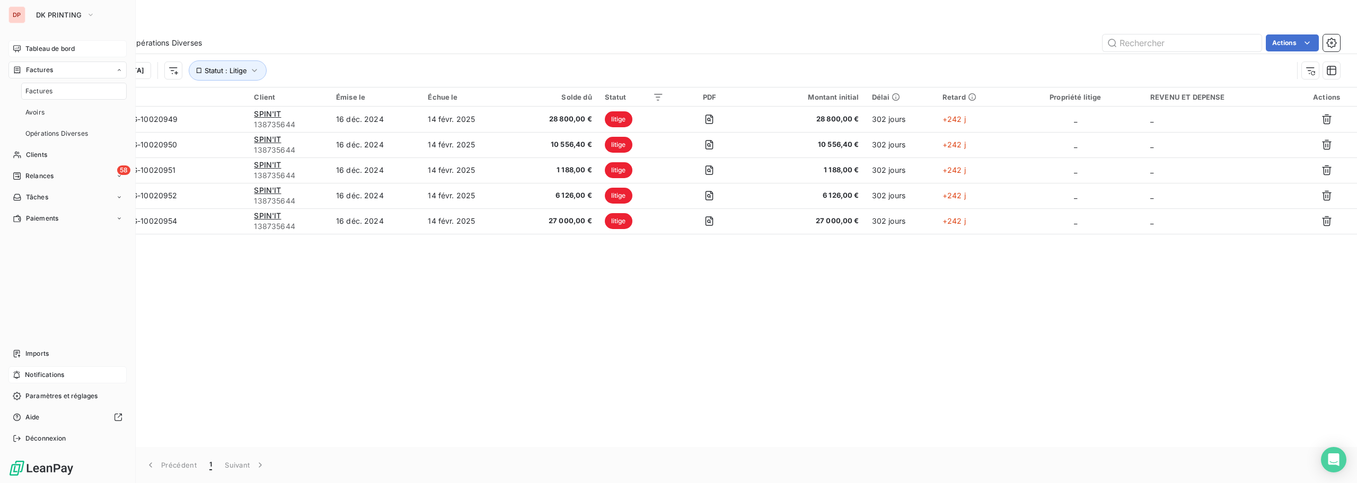
click at [62, 376] on span "Notifications" at bounding box center [44, 375] width 39 height 10
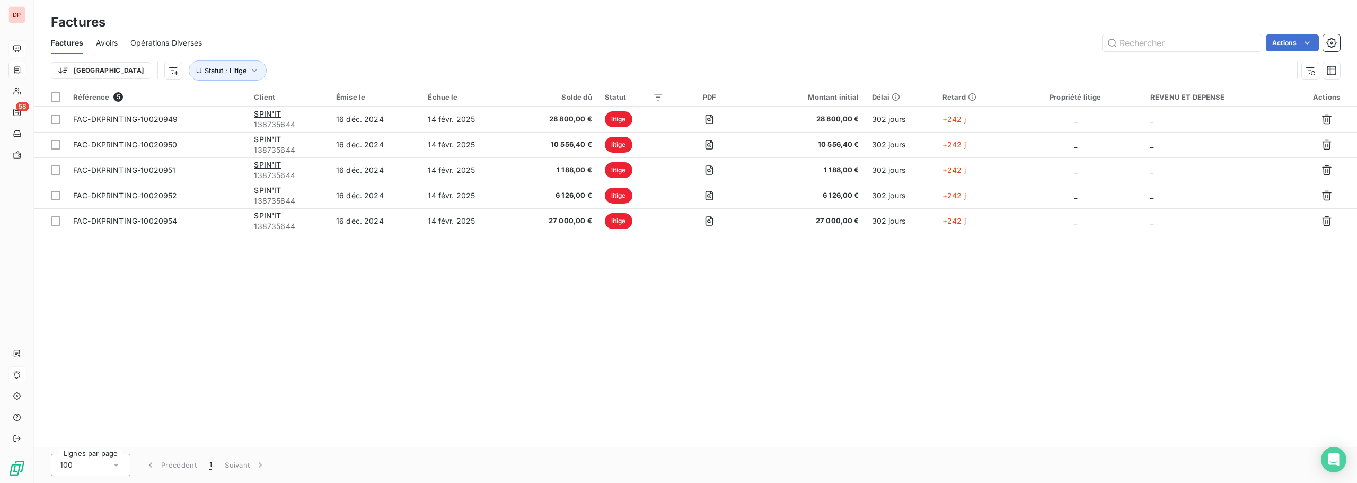
click at [295, 19] on div "Factures" at bounding box center [695, 22] width 1323 height 19
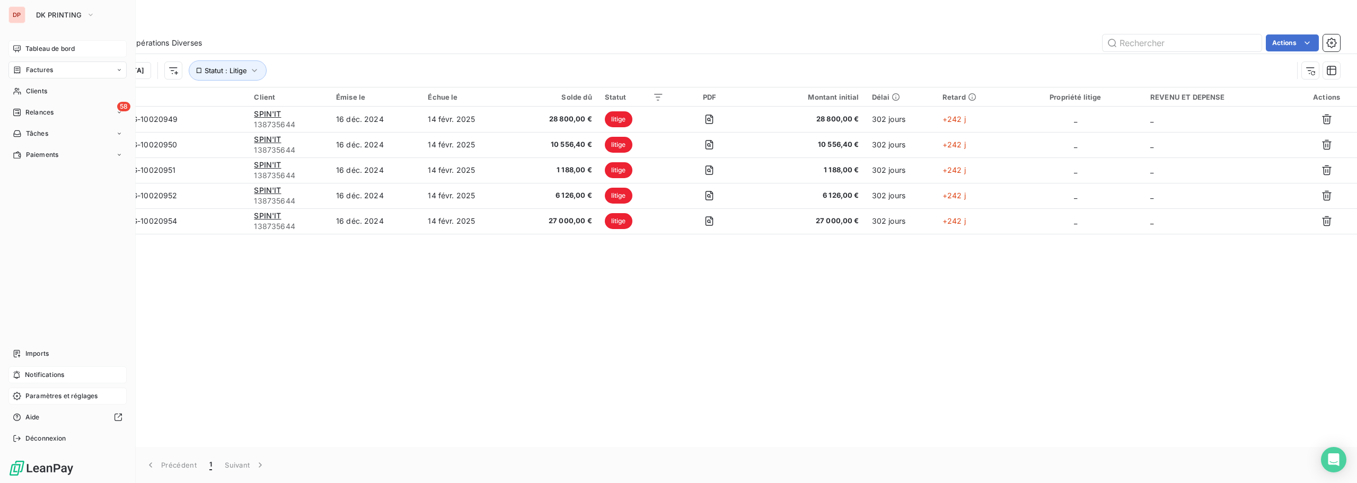
click at [52, 396] on span "Paramètres et réglages" at bounding box center [61, 396] width 72 height 10
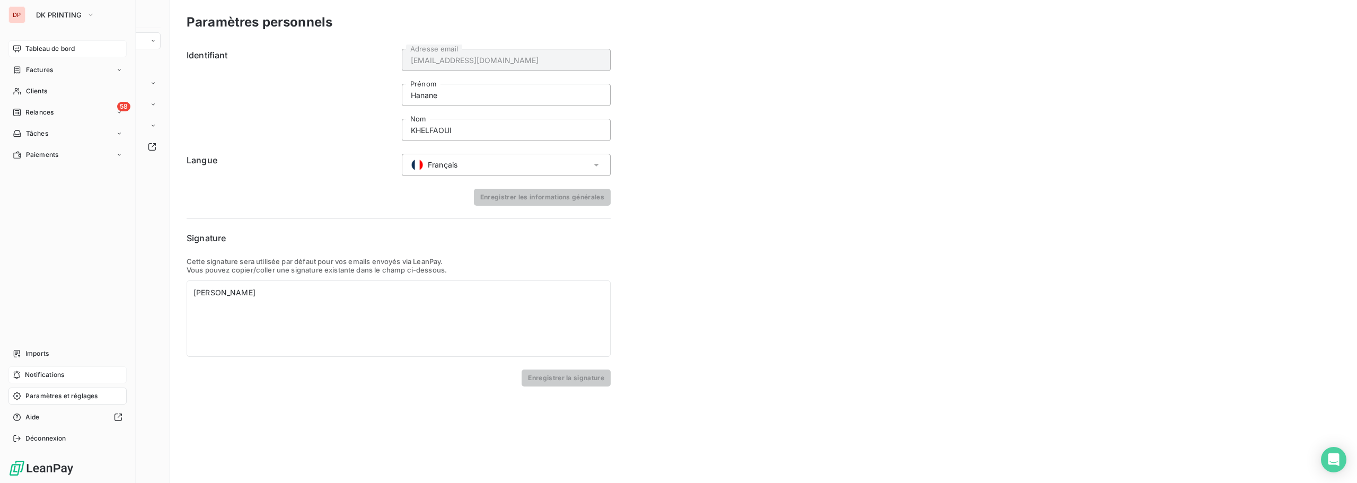
click at [50, 375] on span "Notifications" at bounding box center [44, 375] width 39 height 10
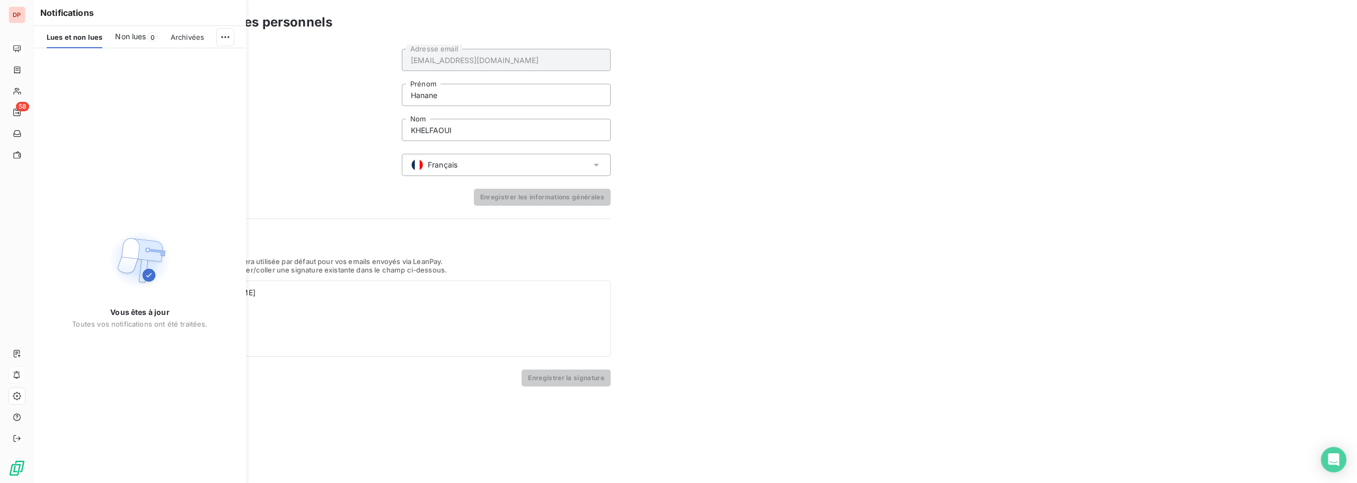
click at [123, 37] on span "Non lues" at bounding box center [130, 36] width 31 height 11
click at [189, 32] on div "Archivées" at bounding box center [189, 37] width 33 height 22
click at [59, 41] on span "Lues et non lues" at bounding box center [75, 37] width 56 height 8
click at [18, 13] on div "DP" at bounding box center [16, 14] width 17 height 17
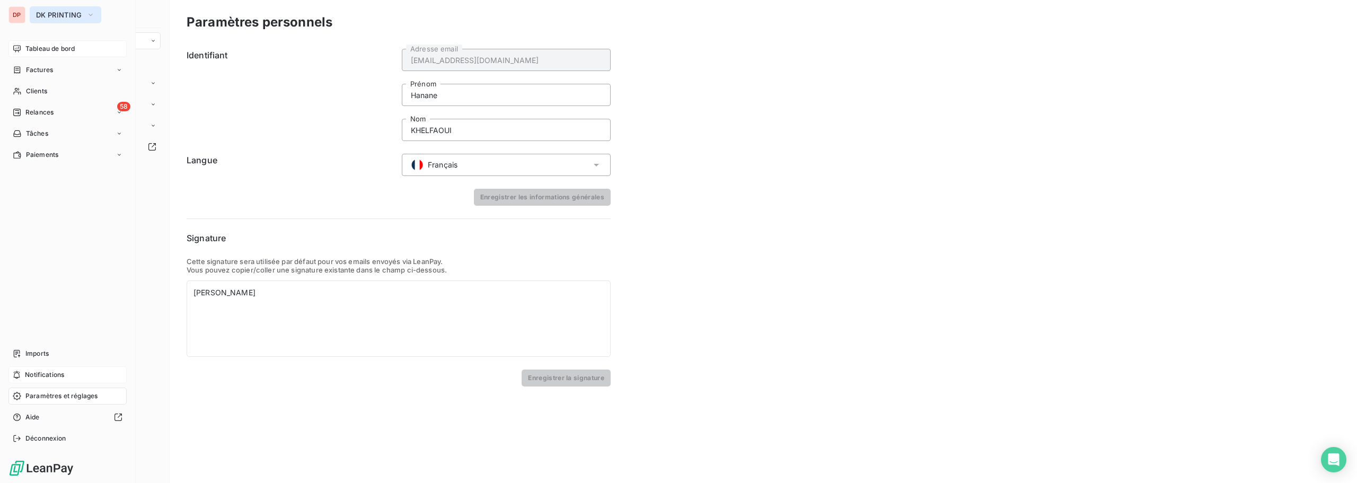
click at [75, 17] on span "DK PRINTING" at bounding box center [59, 15] width 46 height 8
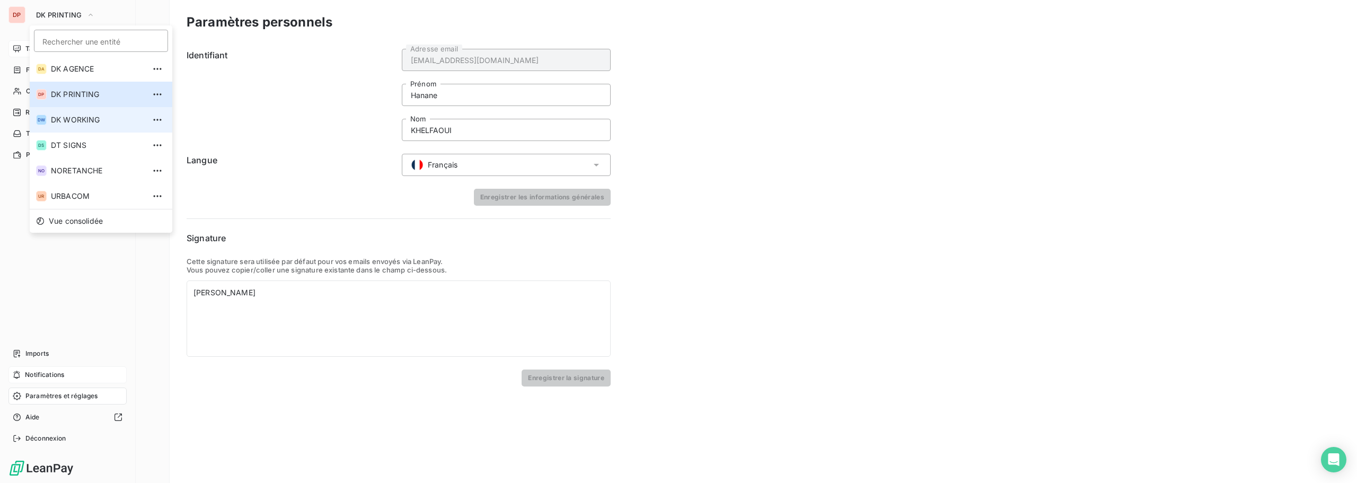
click at [74, 126] on li "DW DK WORKING" at bounding box center [101, 119] width 143 height 25
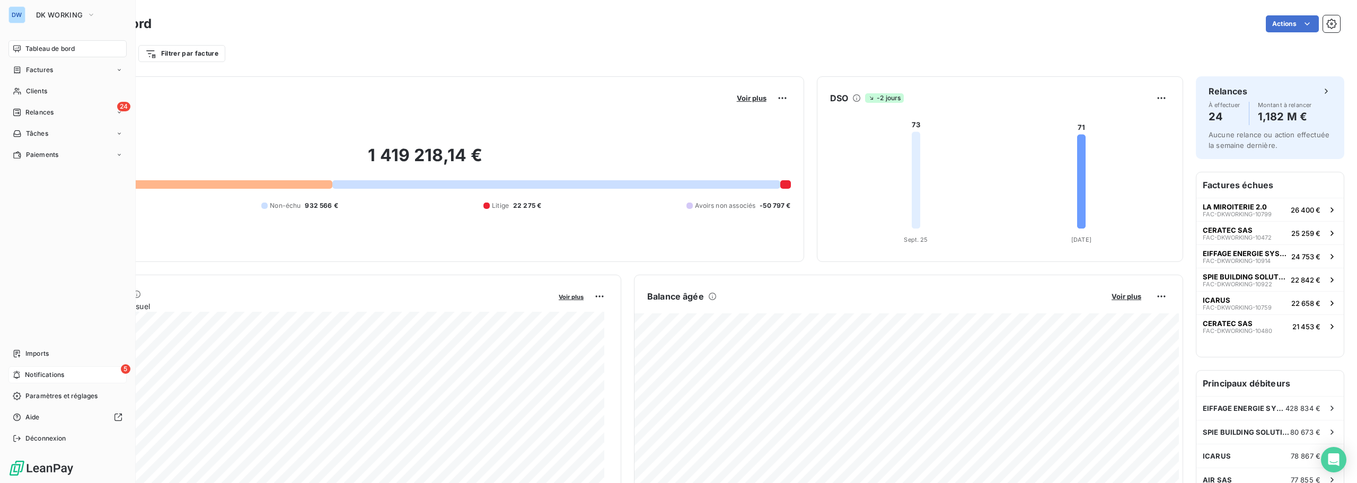
click at [54, 378] on span "Notifications" at bounding box center [44, 375] width 39 height 10
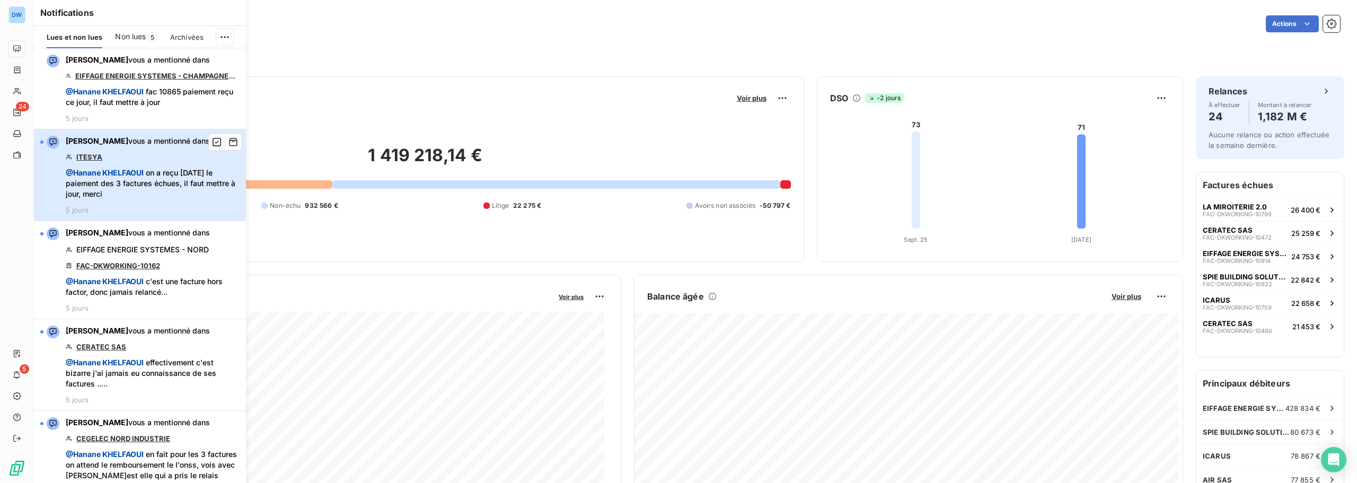
click at [159, 191] on span "@ [PERSON_NAME] on a reçu [DATE] le paiement des 3 factures échues, il faut met…" at bounding box center [153, 183] width 174 height 32
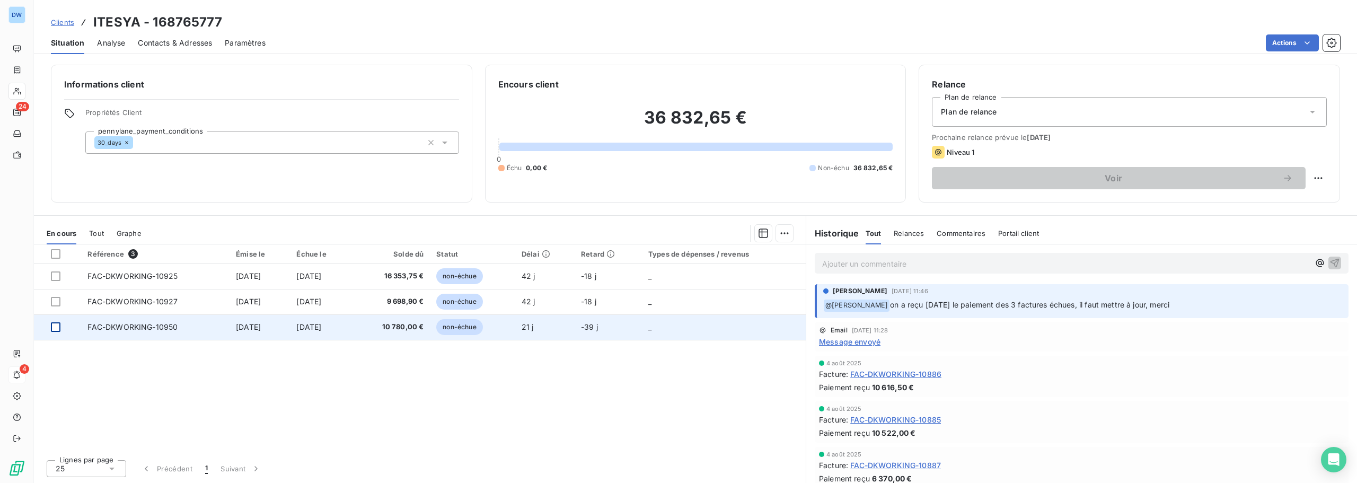
click at [56, 325] on div at bounding box center [56, 327] width 10 height 10
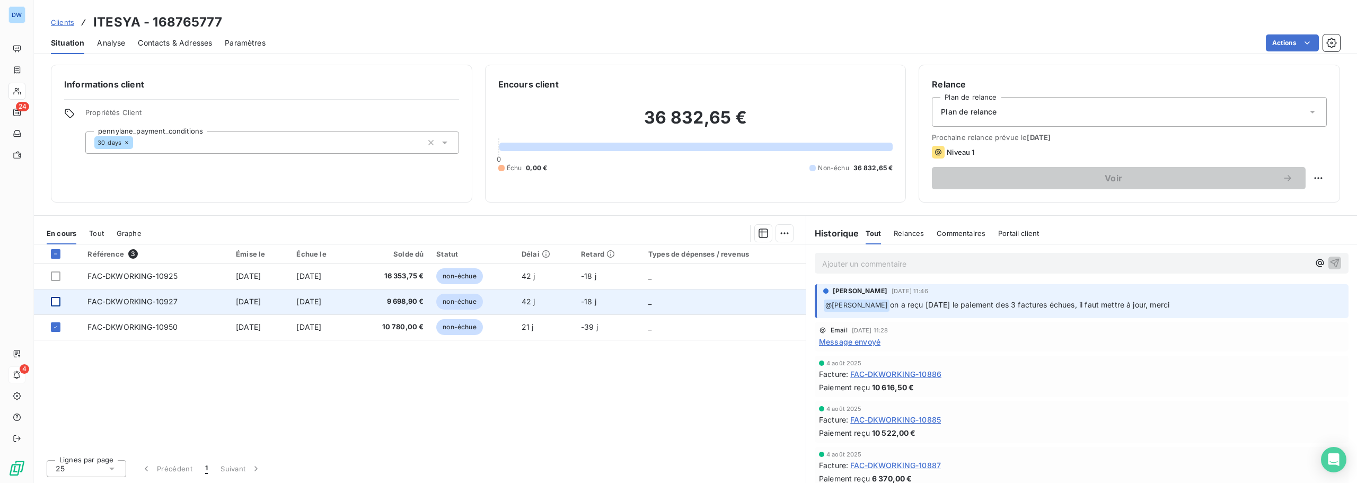
click at [58, 304] on div at bounding box center [56, 302] width 10 height 10
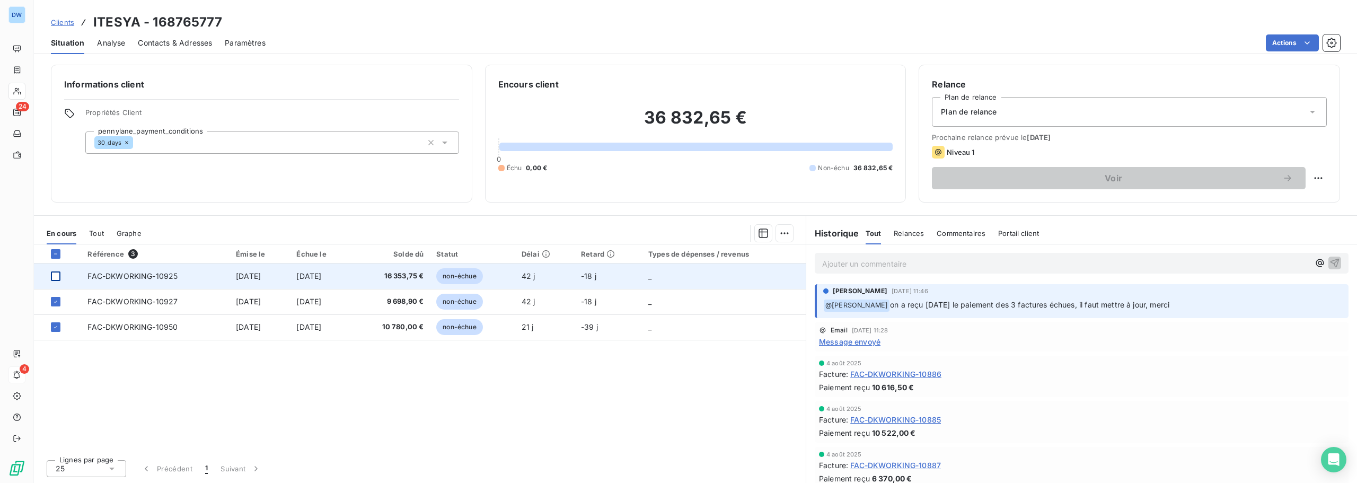
click at [57, 276] on div at bounding box center [56, 276] width 10 height 10
click at [57, 276] on icon at bounding box center [55, 276] width 6 height 6
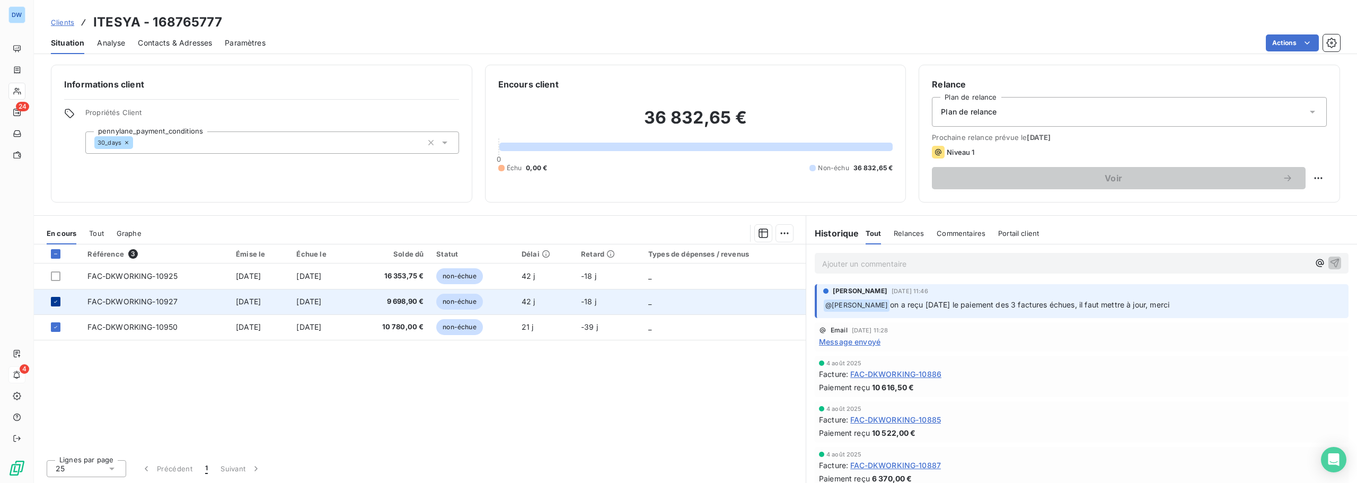
click at [56, 299] on icon at bounding box center [55, 301] width 6 height 6
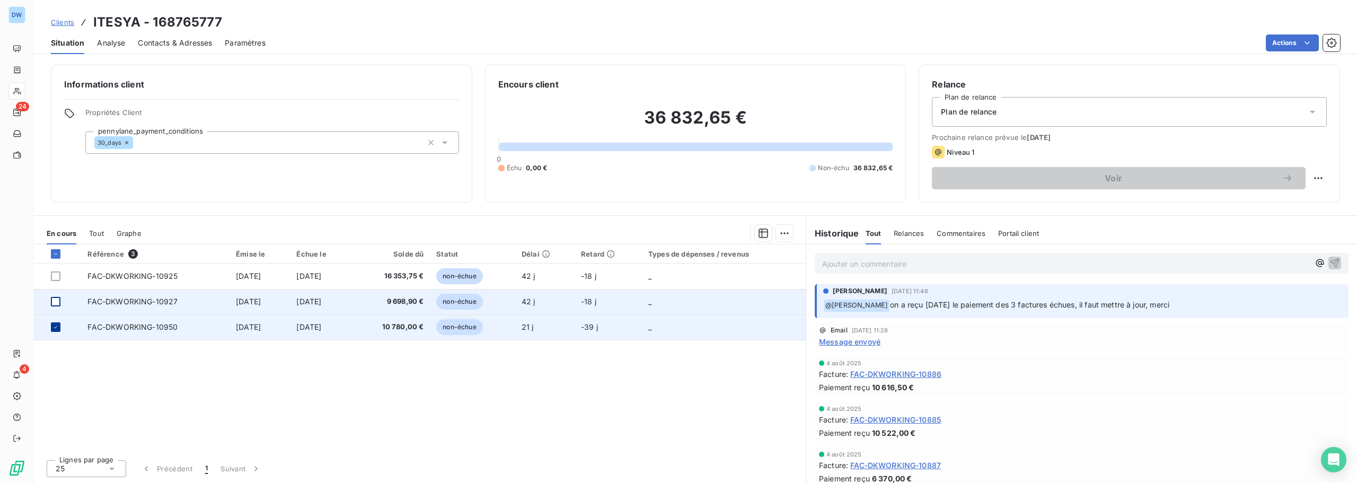
click at [54, 327] on icon at bounding box center [55, 327] width 6 height 6
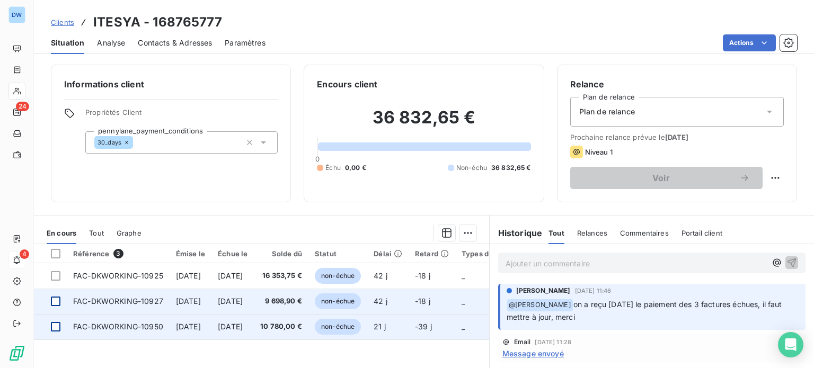
click at [72, 25] on span "Clients" at bounding box center [62, 22] width 23 height 8
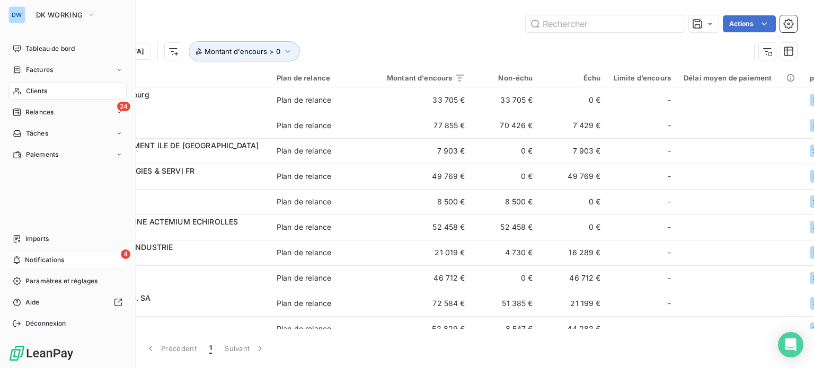
click at [56, 260] on span "Notifications" at bounding box center [44, 260] width 39 height 10
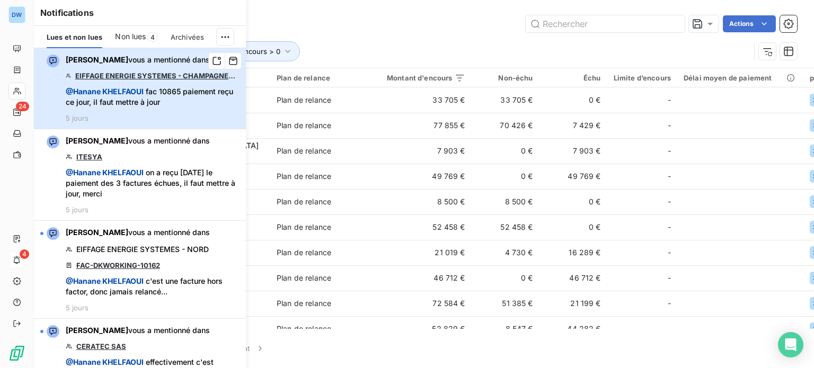
click at [188, 104] on span "@ [PERSON_NAME] fac 10865 paiement reçu ce jour, il faut mettre à jour" at bounding box center [153, 96] width 174 height 21
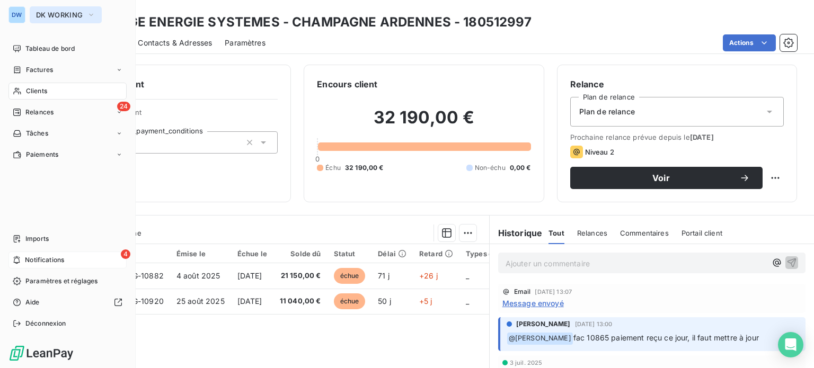
click at [64, 19] on span "DK WORKING" at bounding box center [59, 15] width 47 height 8
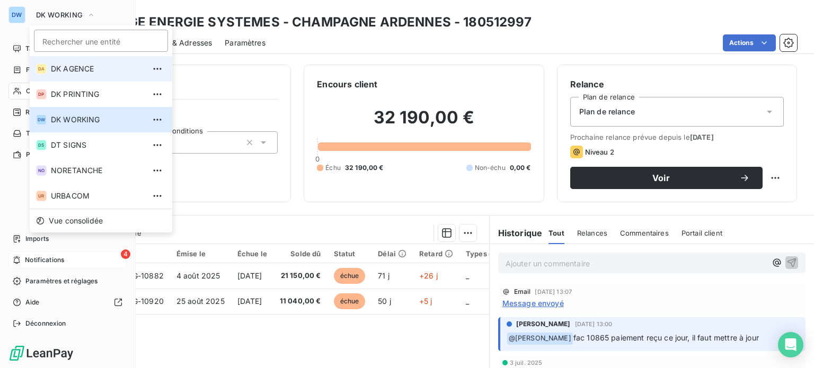
click at [61, 69] on span "DK AGENCE" at bounding box center [98, 69] width 94 height 11
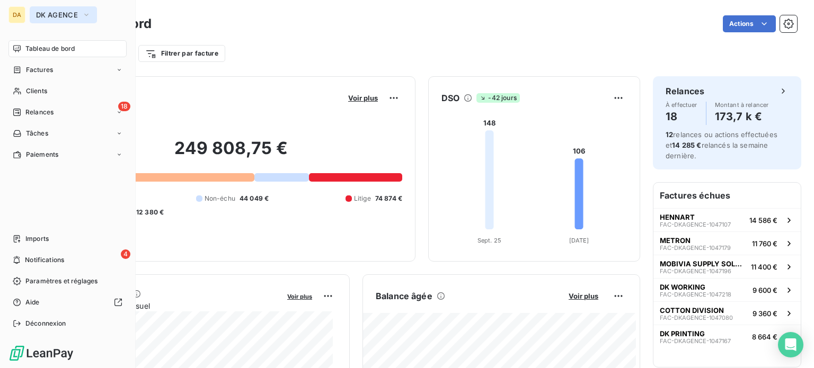
click at [69, 19] on button "DK AGENCE" at bounding box center [63, 14] width 67 height 17
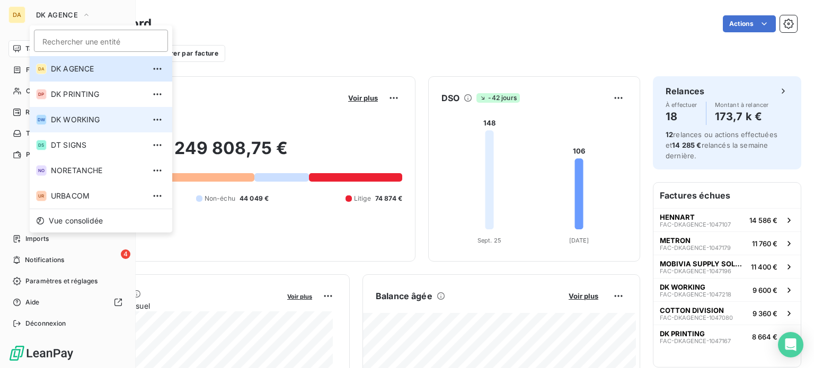
click at [89, 113] on li "DW DK WORKING" at bounding box center [101, 119] width 143 height 25
